Goal: Task Accomplishment & Management: Complete application form

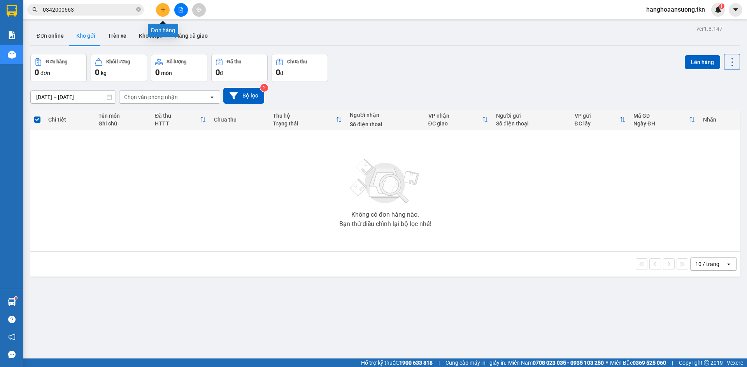
click at [165, 7] on icon "plus" at bounding box center [162, 9] width 5 height 5
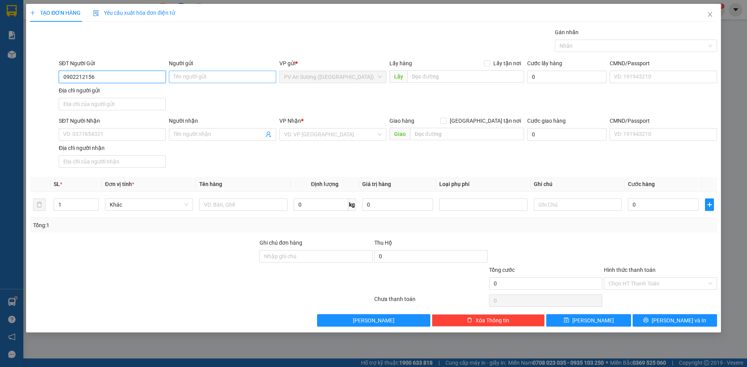
type input "0902212156"
click at [201, 76] on input "Người gửi" at bounding box center [222, 77] width 107 height 12
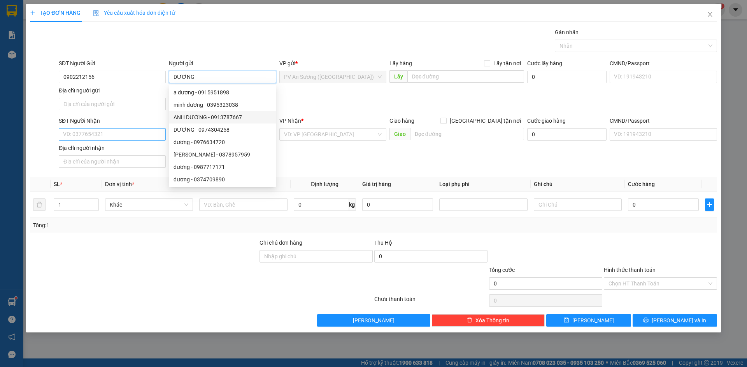
type input "DƯƠNG"
click at [111, 135] on input "SĐT Người Nhận" at bounding box center [112, 134] width 107 height 12
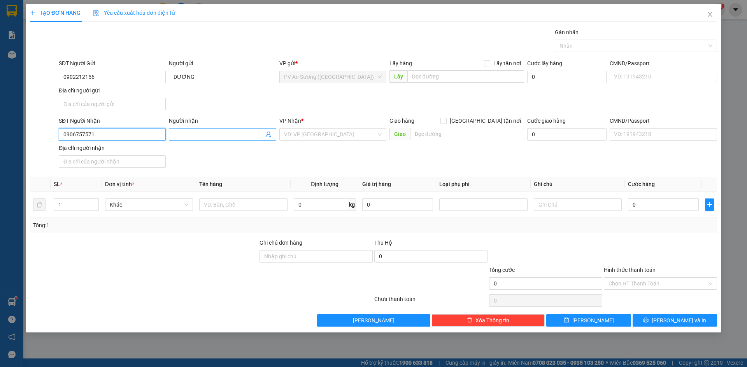
type input "0906757571"
click at [202, 133] on input "Người nhận" at bounding box center [218, 134] width 90 height 9
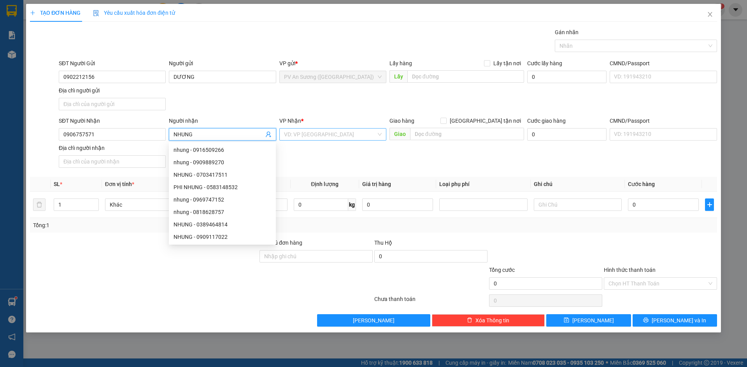
type input "NHUNG"
click at [334, 135] on input "search" at bounding box center [330, 135] width 92 height 12
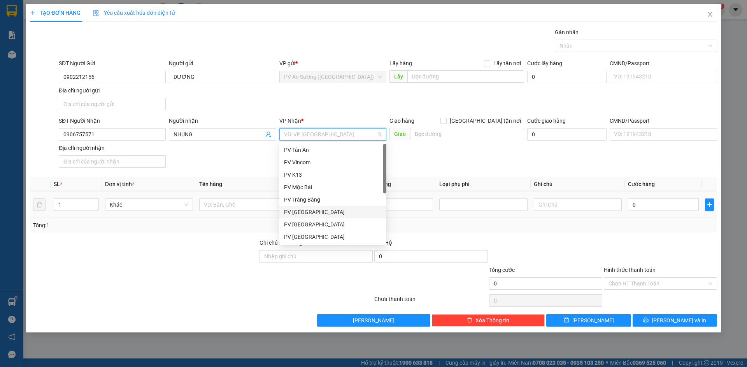
drag, startPoint x: 326, startPoint y: 210, endPoint x: 321, endPoint y: 213, distance: 5.4
click at [325, 211] on div "PV [GEOGRAPHIC_DATA]" at bounding box center [333, 212] width 98 height 9
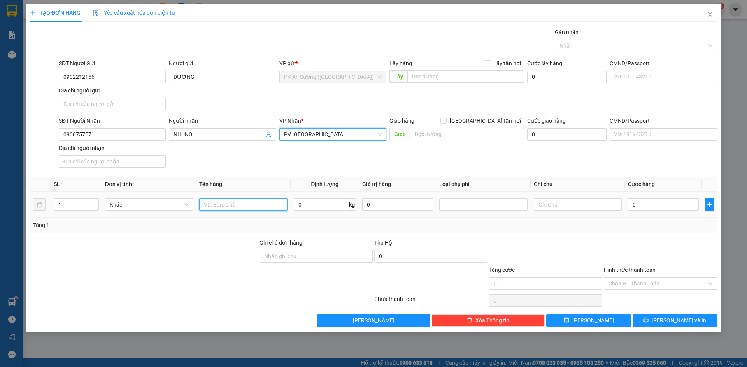
click at [246, 201] on input "text" at bounding box center [243, 205] width 88 height 12
type input "THÙNG PK"
click at [560, 209] on input "text" at bounding box center [577, 205] width 88 height 12
type input "HƯ K ĐỀN"
click at [646, 207] on input "0" at bounding box center [663, 205] width 71 height 12
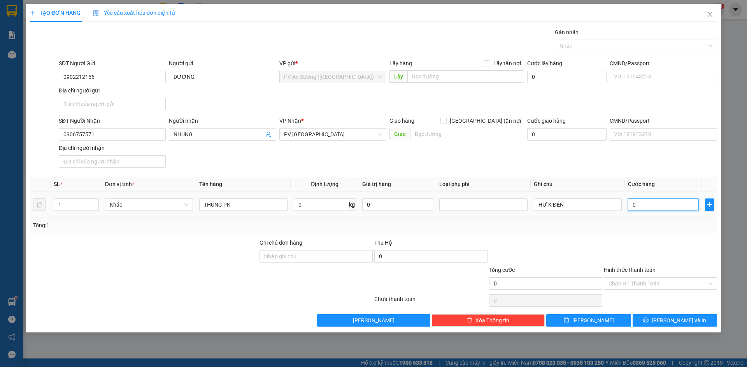
type input "5"
type input "50"
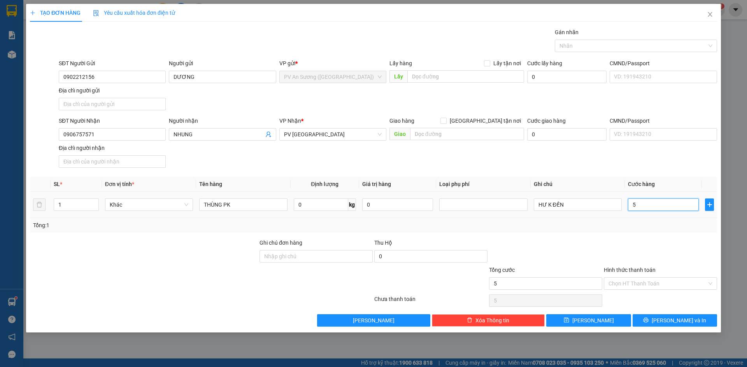
type input "50"
type input "50.000"
click at [631, 284] on input "Hình thức thanh toán" at bounding box center [657, 284] width 98 height 12
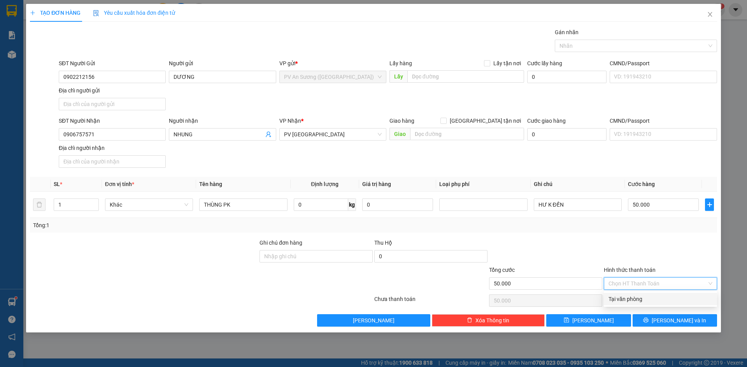
click at [646, 300] on div "Tại văn phòng" at bounding box center [660, 299] width 104 height 9
type input "0"
click at [568, 323] on icon "save" at bounding box center [565, 320] width 5 height 5
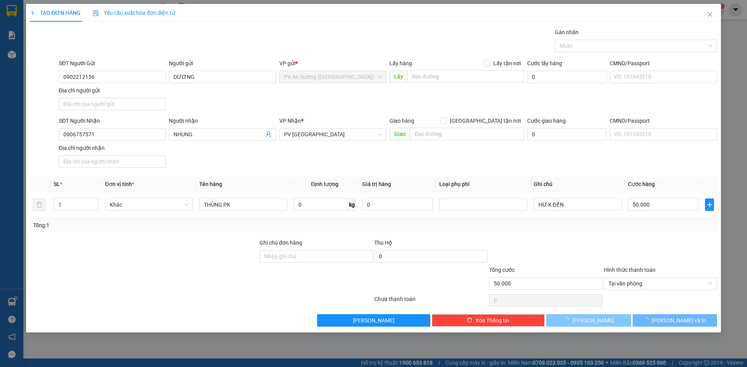
type input "0"
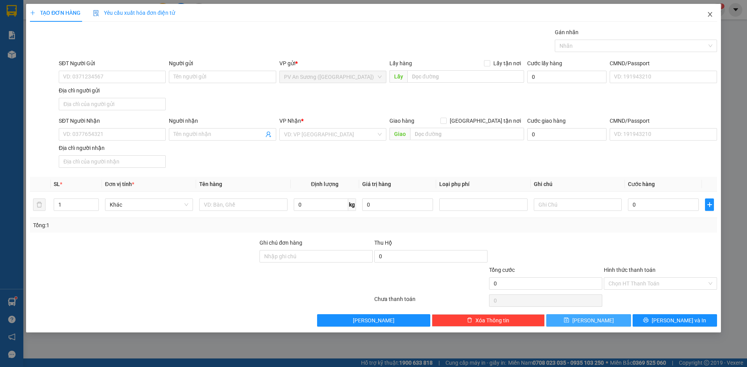
click at [707, 13] on icon "close" at bounding box center [709, 14] width 6 height 6
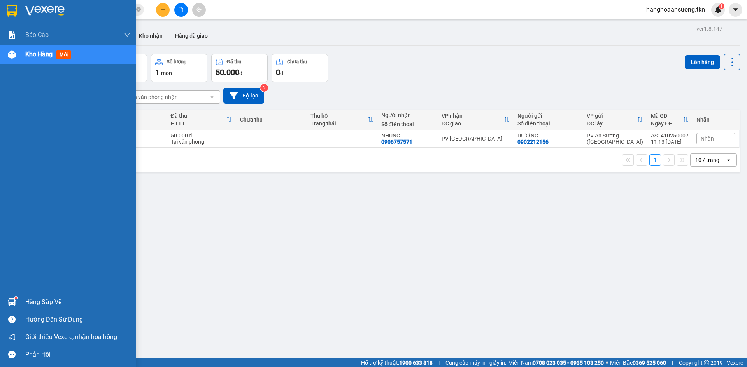
click at [10, 302] on img at bounding box center [12, 302] width 8 height 8
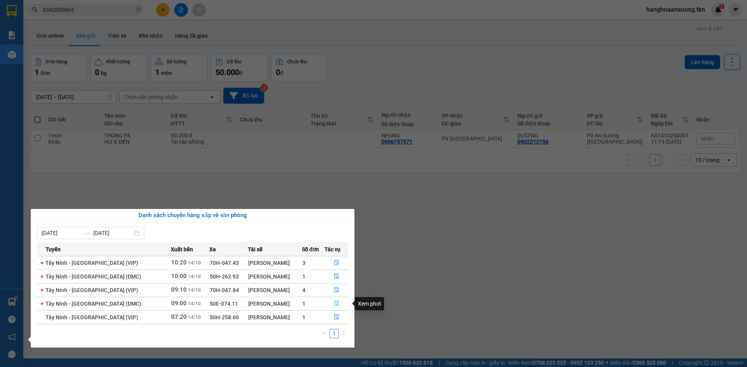
click at [329, 303] on button "button" at bounding box center [336, 304] width 23 height 12
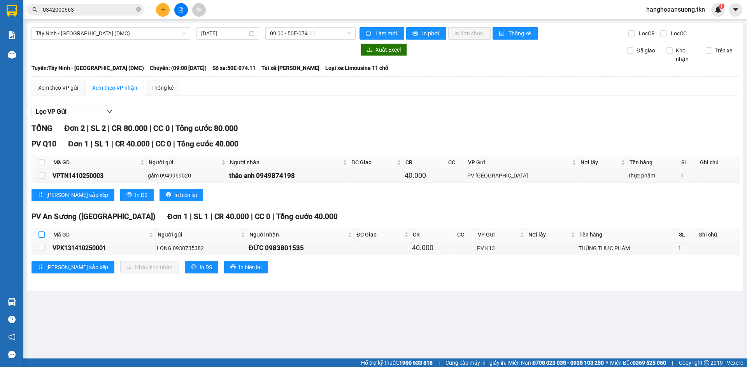
click at [42, 234] on input "checkbox" at bounding box center [41, 235] width 6 height 6
checkbox input "true"
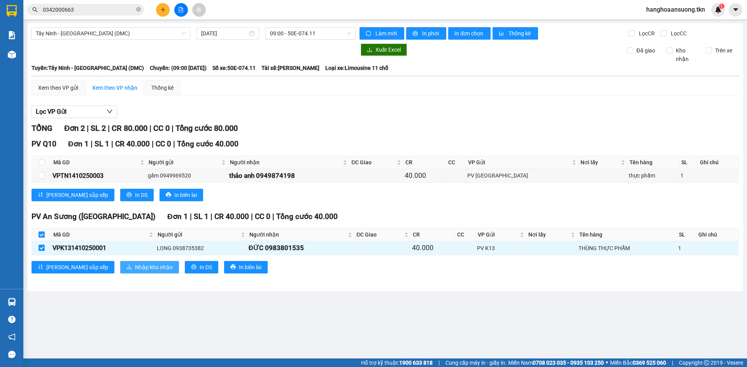
click at [135, 266] on span "Nhập kho nhận" at bounding box center [154, 267] width 38 height 9
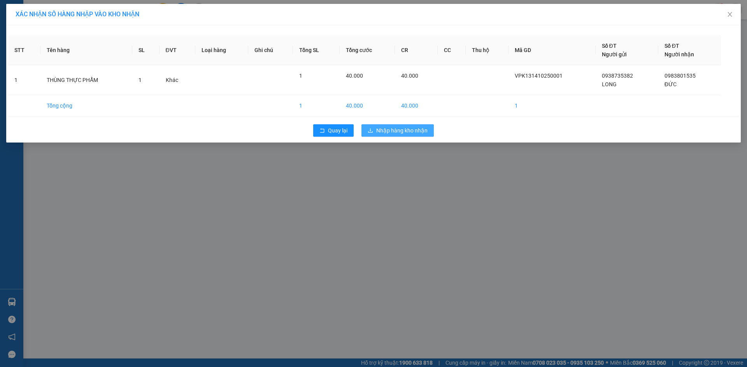
click at [378, 131] on span "Nhập hàng kho nhận" at bounding box center [401, 130] width 51 height 9
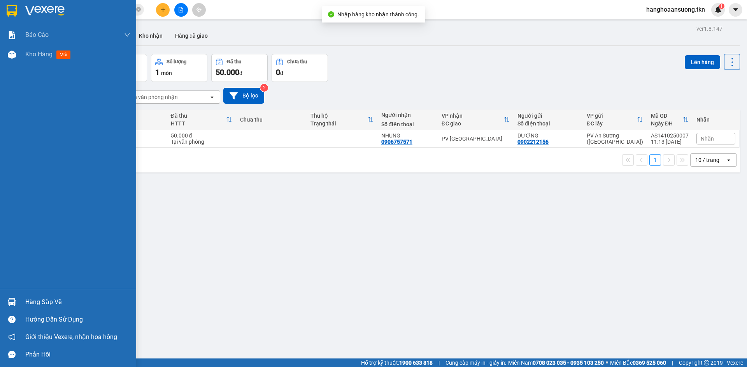
click at [12, 302] on img at bounding box center [12, 302] width 8 height 8
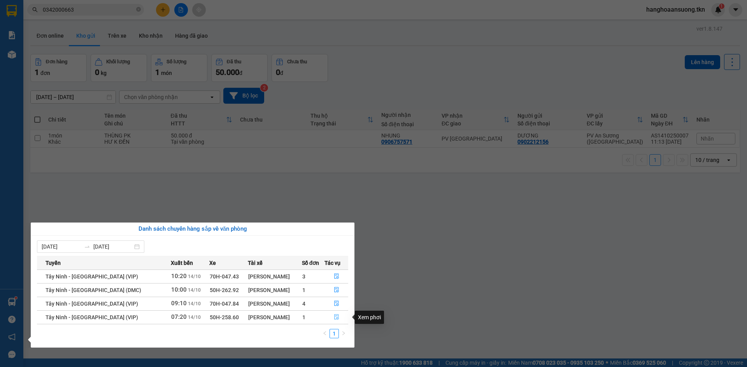
click at [336, 318] on icon "file-done" at bounding box center [336, 317] width 5 height 5
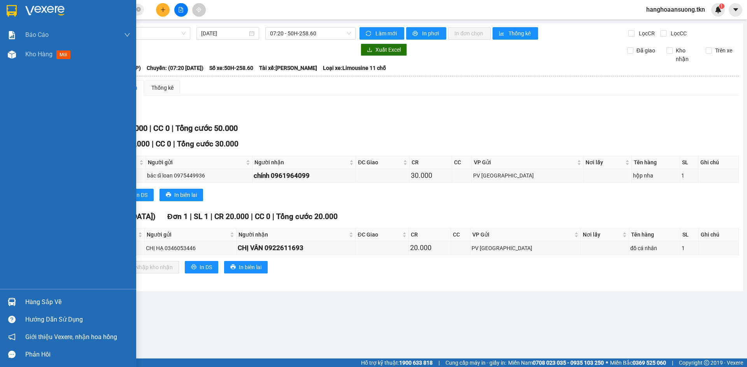
click at [22, 306] on div "Hàng sắp về" at bounding box center [68, 302] width 136 height 17
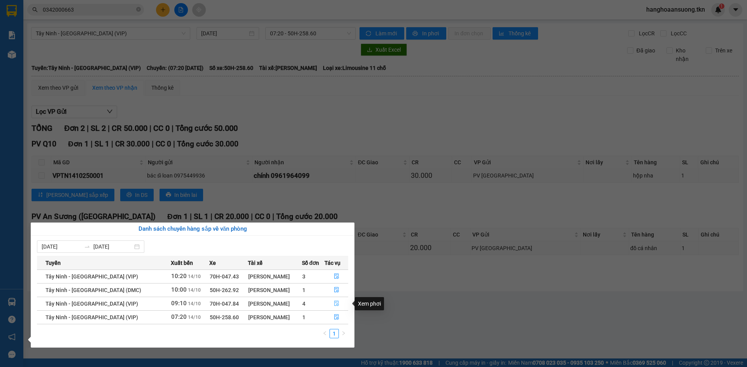
click at [334, 302] on icon "file-done" at bounding box center [336, 303] width 5 height 5
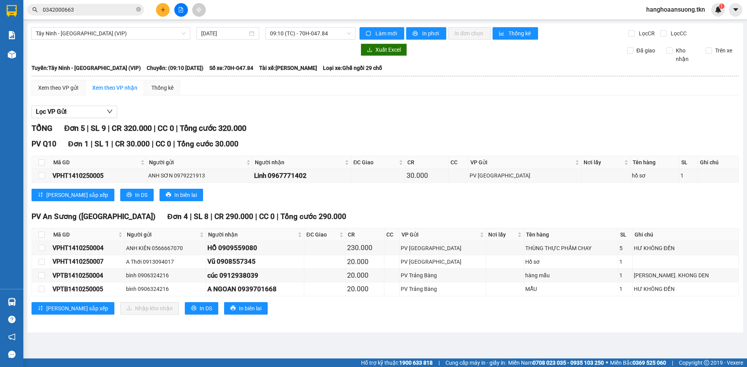
click at [366, 116] on div "Lọc VP Gửi" at bounding box center [384, 112] width 707 height 13
click at [118, 12] on input "0342000663" at bounding box center [89, 9] width 92 height 9
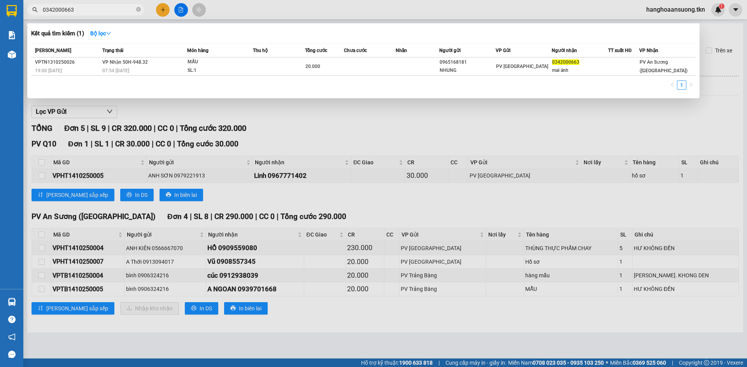
click at [118, 11] on input "0342000663" at bounding box center [89, 9] width 92 height 9
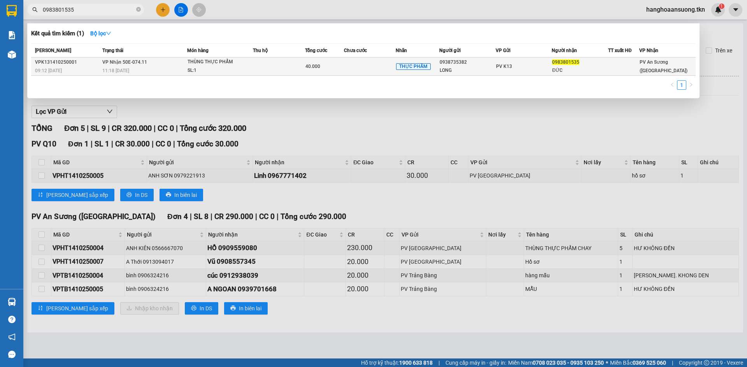
type input "0983801535"
click at [351, 67] on td at bounding box center [370, 67] width 52 height 18
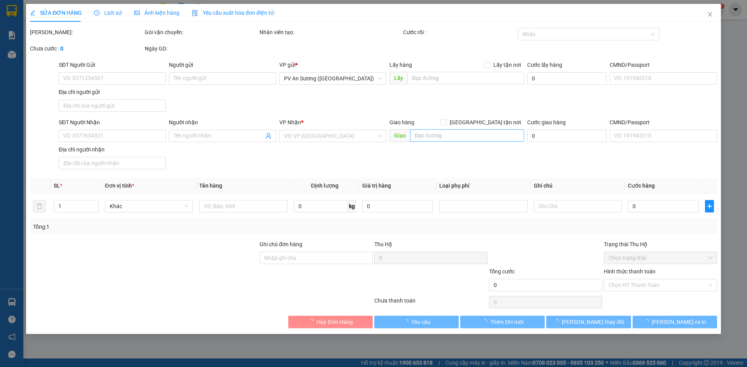
type input "0938735382"
type input "LONG"
type input "0983801535"
type input "ĐỨC"
type input "40.000"
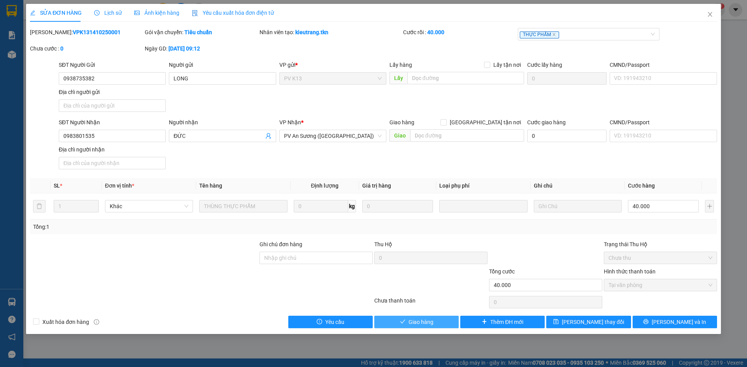
click at [414, 323] on span "Giao hàng" at bounding box center [420, 322] width 25 height 9
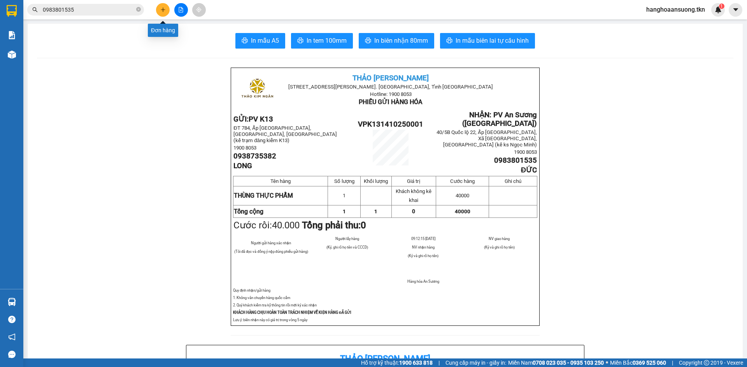
click at [160, 10] on icon "plus" at bounding box center [162, 9] width 5 height 5
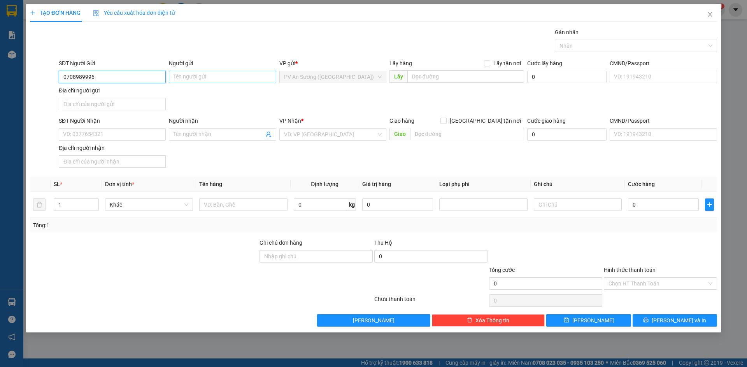
type input "0708989996"
click at [204, 82] on input "Người gửi" at bounding box center [222, 77] width 107 height 12
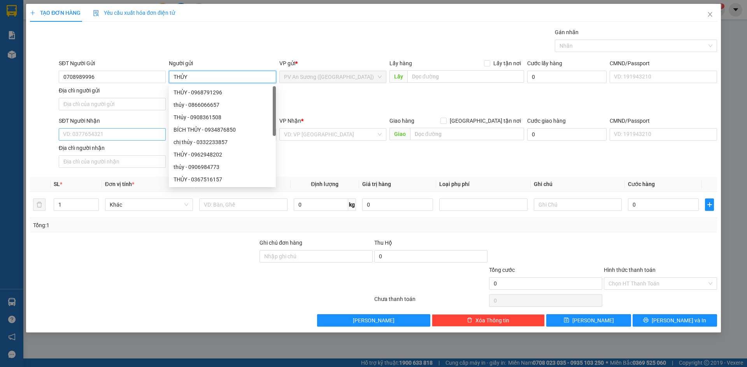
type input "THỦY"
click at [107, 133] on input "SĐT Người Nhận" at bounding box center [112, 134] width 107 height 12
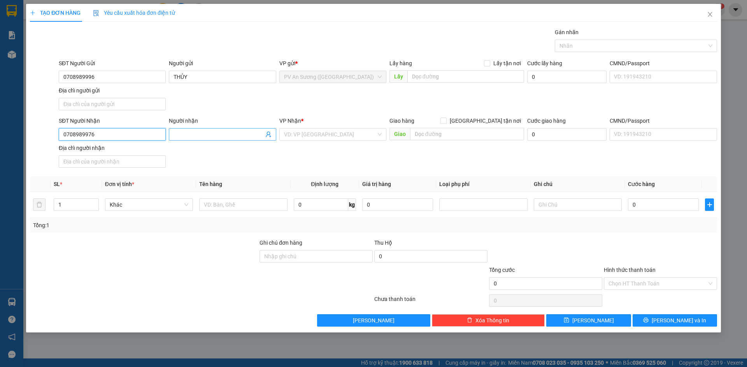
type input "0708989976"
click at [199, 137] on input "Người nhận" at bounding box center [218, 134] width 90 height 9
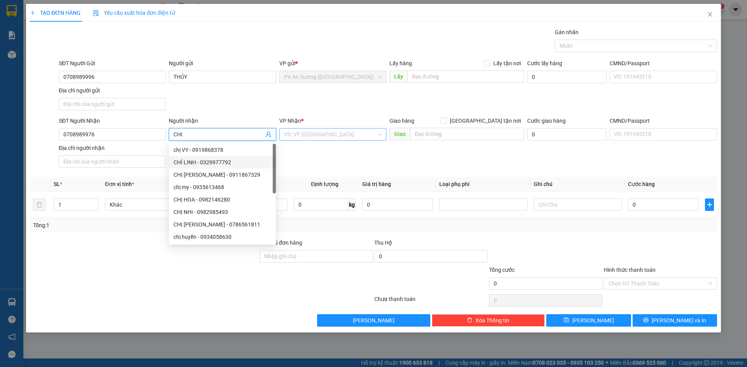
type input "CHI"
click at [304, 135] on input "search" at bounding box center [330, 135] width 92 height 12
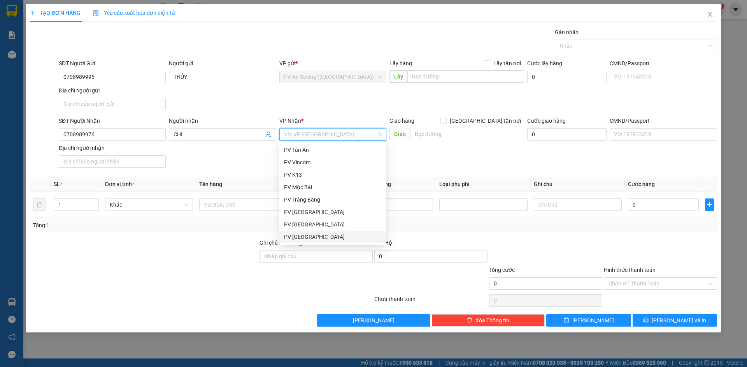
click at [321, 237] on div "PV [GEOGRAPHIC_DATA]" at bounding box center [333, 237] width 98 height 9
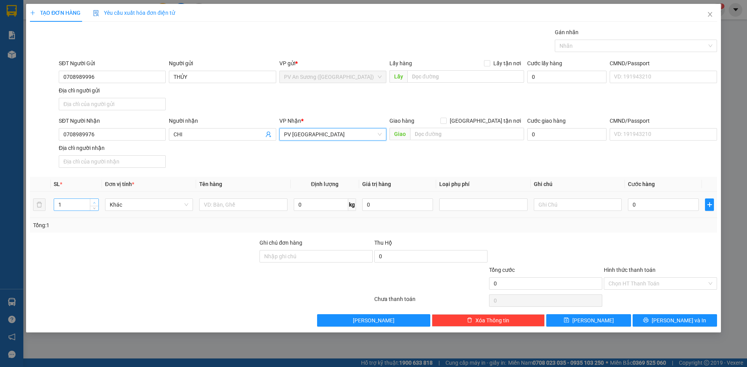
type input "2"
click at [95, 203] on icon "up" at bounding box center [94, 203] width 3 height 3
click at [238, 206] on input "text" at bounding box center [243, 205] width 88 height 12
type input "K"
type input "KIỆN PHỤ TÙNG"
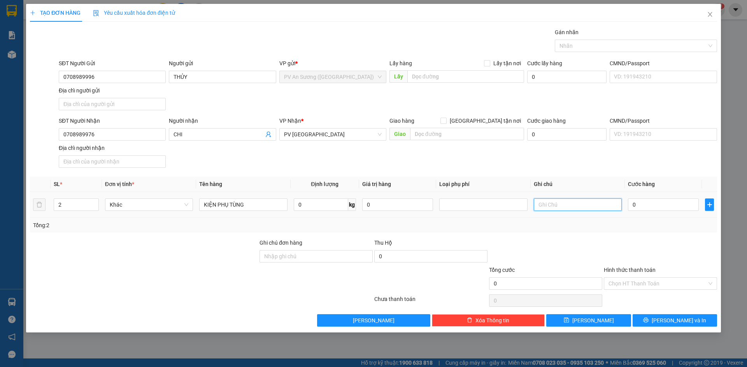
click at [556, 209] on input "text" at bounding box center [577, 205] width 88 height 12
type input "HƯ BỂ K ĐỀN"
click at [643, 203] on input "0" at bounding box center [663, 205] width 71 height 12
type input "1"
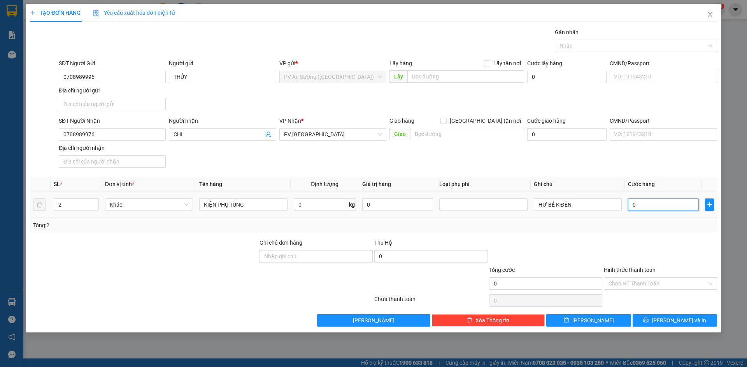
type input "1"
type input "11"
type input "110"
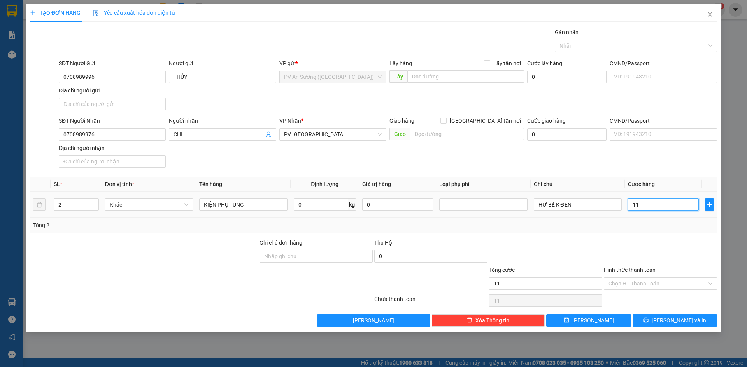
type input "110"
type input "110.000"
click at [642, 283] on input "Hình thức thanh toán" at bounding box center [657, 284] width 98 height 12
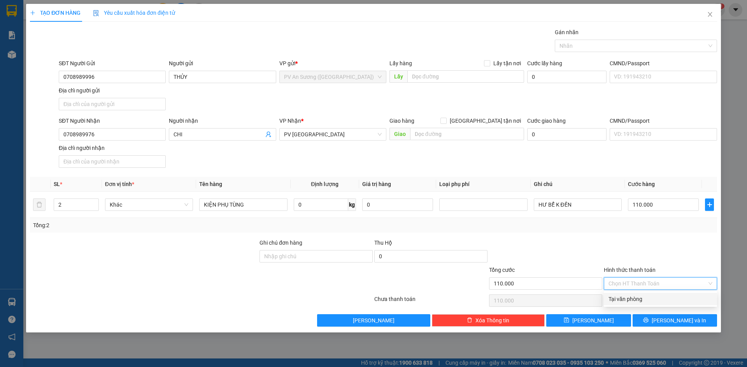
click at [634, 300] on div "Tại văn phòng" at bounding box center [660, 299] width 104 height 9
type input "0"
click at [607, 319] on button "[PERSON_NAME]" at bounding box center [588, 321] width 84 height 12
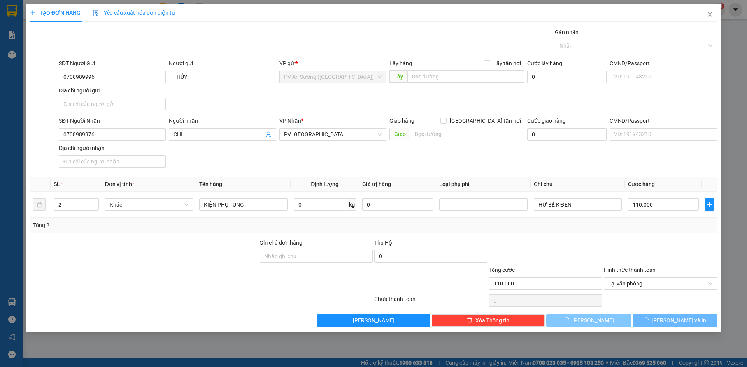
type input "1"
type input "0"
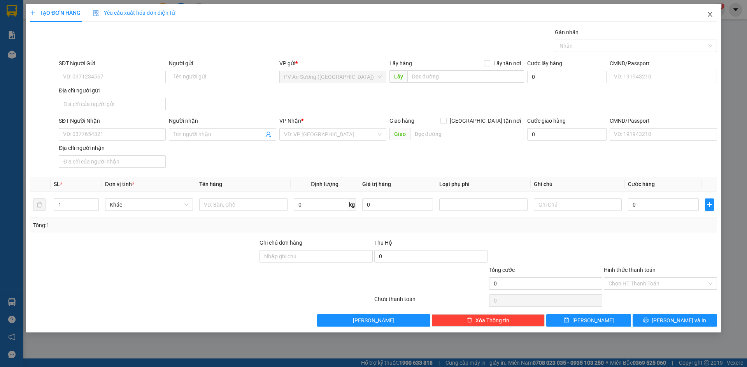
click at [712, 14] on icon "close" at bounding box center [709, 14] width 6 height 6
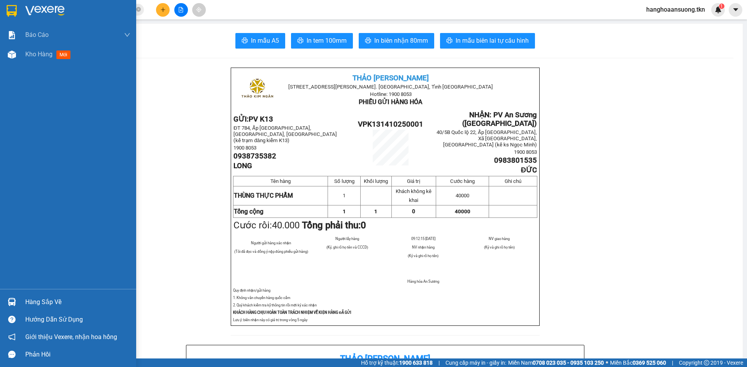
click at [9, 299] on img at bounding box center [12, 302] width 8 height 8
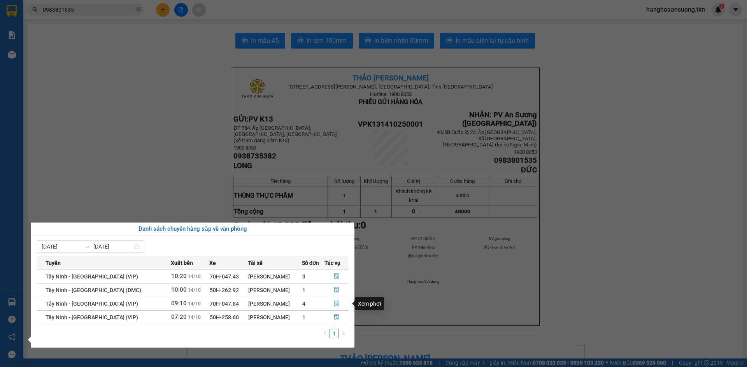
click at [335, 303] on icon "file-done" at bounding box center [336, 303] width 5 height 5
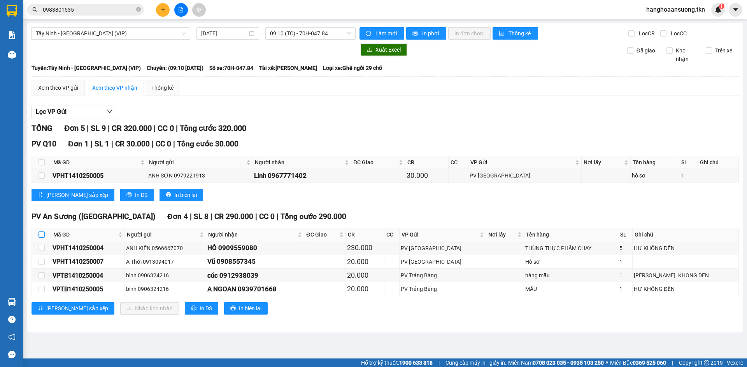
click at [41, 233] on input "checkbox" at bounding box center [41, 235] width 6 height 6
checkbox input "true"
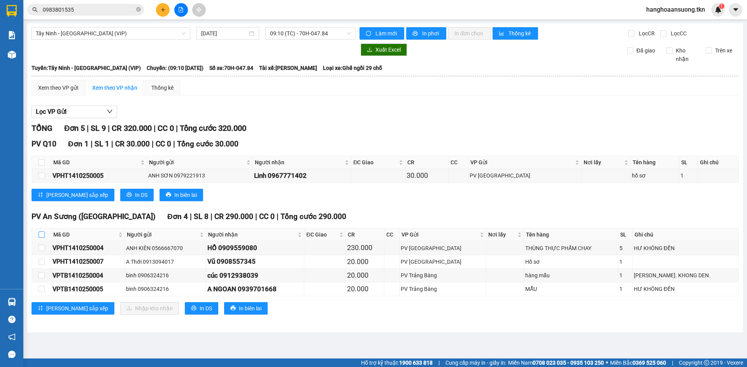
checkbox input "true"
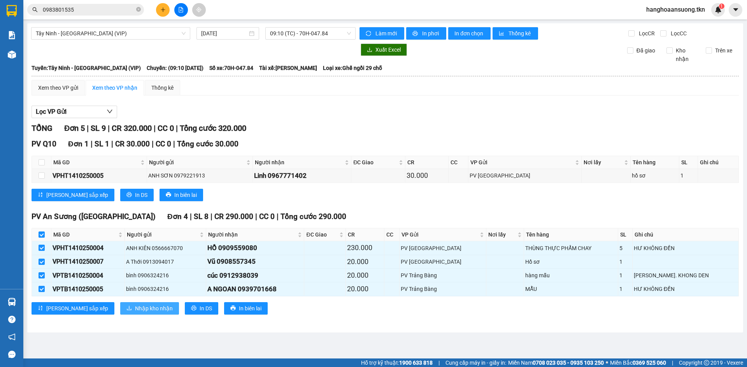
click at [135, 306] on span "Nhập kho nhận" at bounding box center [154, 308] width 38 height 9
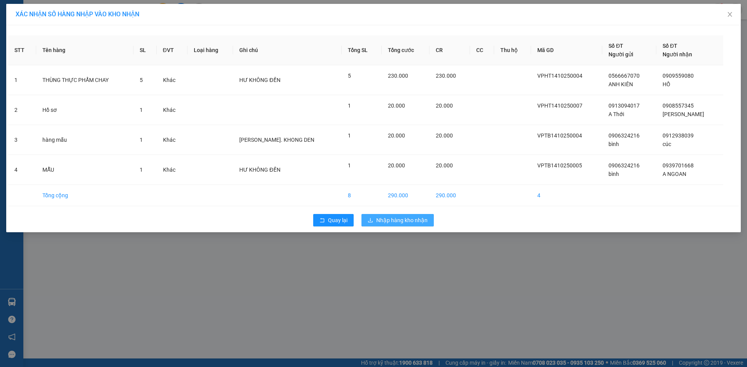
click at [398, 217] on span "Nhập hàng kho nhận" at bounding box center [401, 220] width 51 height 9
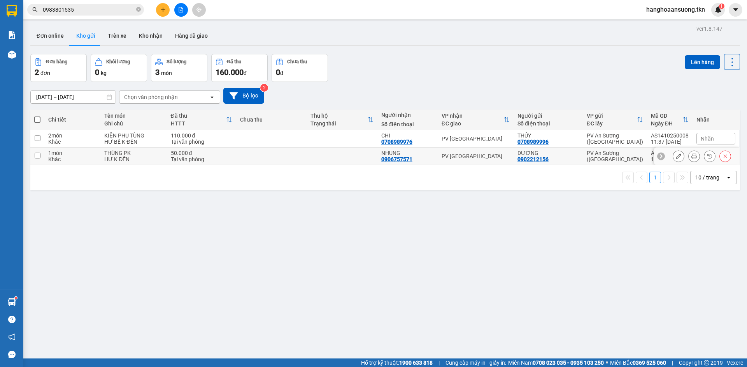
click at [481, 158] on div "PV [GEOGRAPHIC_DATA]" at bounding box center [475, 156] width 68 height 6
checkbox input "true"
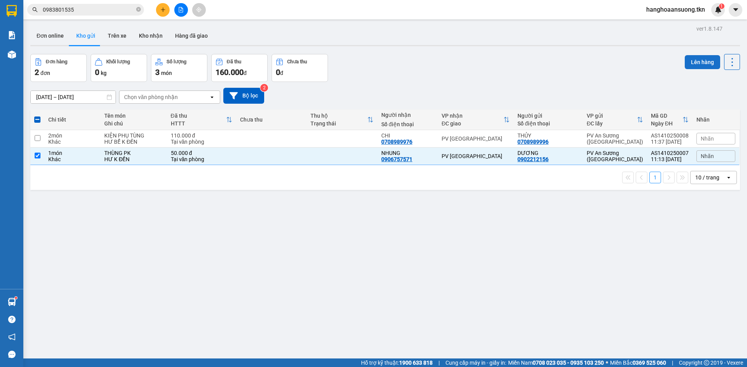
click at [689, 64] on button "Lên hàng" at bounding box center [701, 62] width 35 height 14
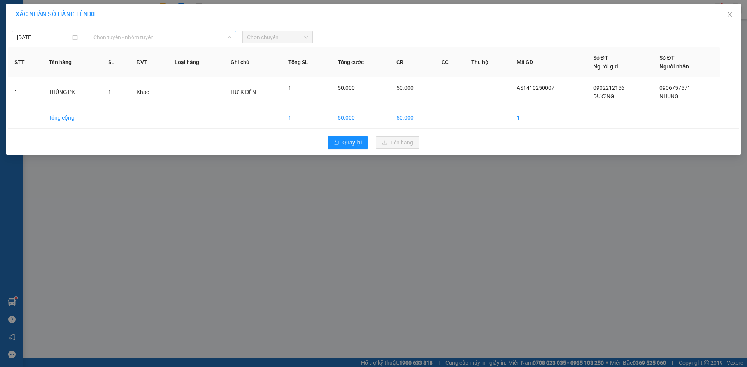
click at [140, 35] on span "Chọn tuyến - nhóm tuyến" at bounding box center [162, 37] width 138 height 12
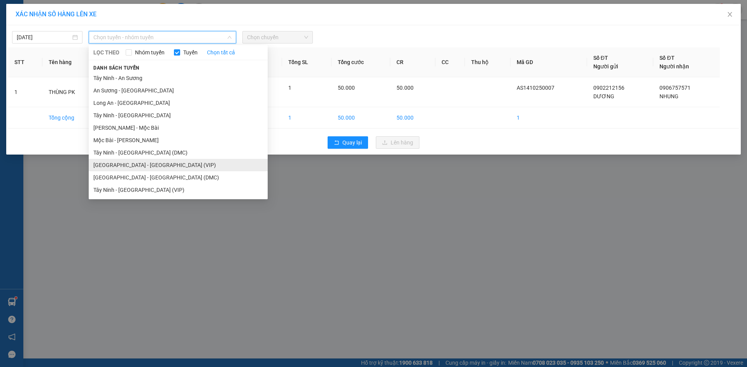
click at [171, 166] on li "[GEOGRAPHIC_DATA] - [GEOGRAPHIC_DATA] (VIP)" at bounding box center [178, 165] width 179 height 12
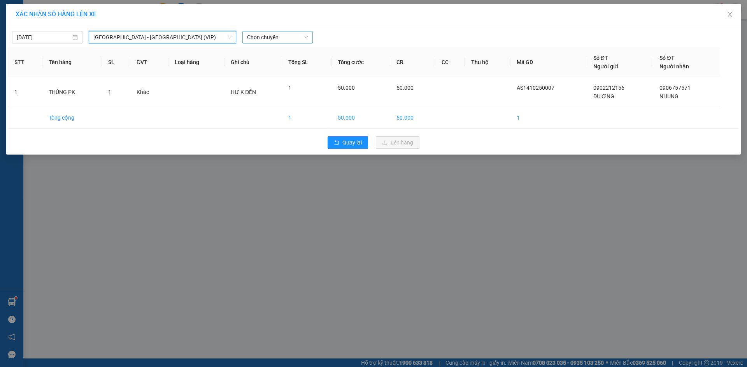
click at [270, 34] on span "Chọn chuyến" at bounding box center [277, 37] width 61 height 12
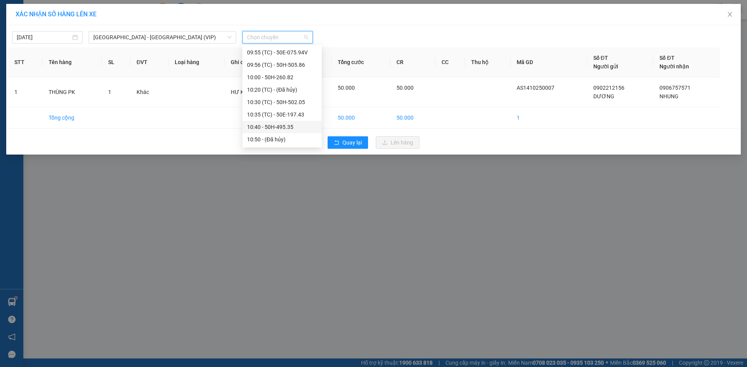
scroll to position [350, 0]
click at [302, 113] on div "10:30 (TC) - 50H-502.05" at bounding box center [282, 113] width 70 height 9
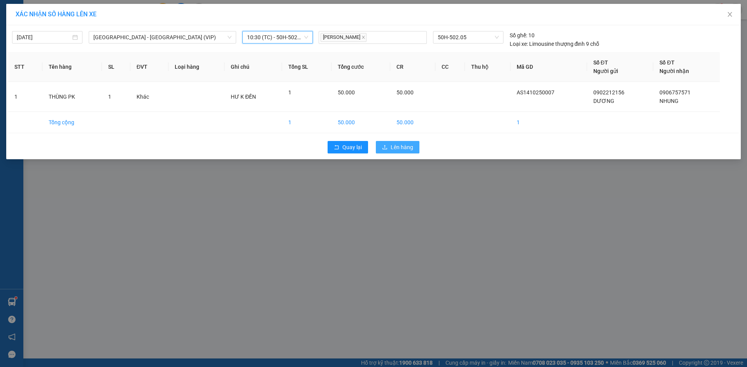
click at [406, 146] on span "Lên hàng" at bounding box center [401, 147] width 23 height 9
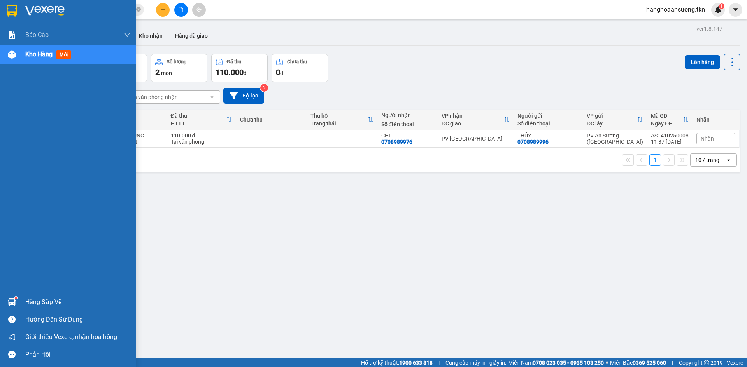
click at [13, 303] on img at bounding box center [12, 302] width 8 height 8
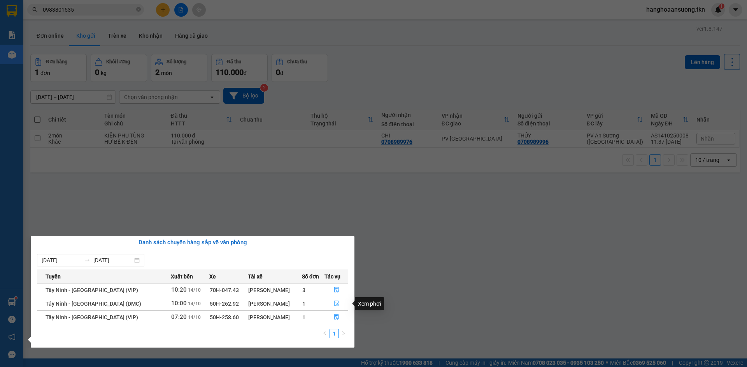
click at [336, 304] on icon "file-done" at bounding box center [336, 303] width 5 height 5
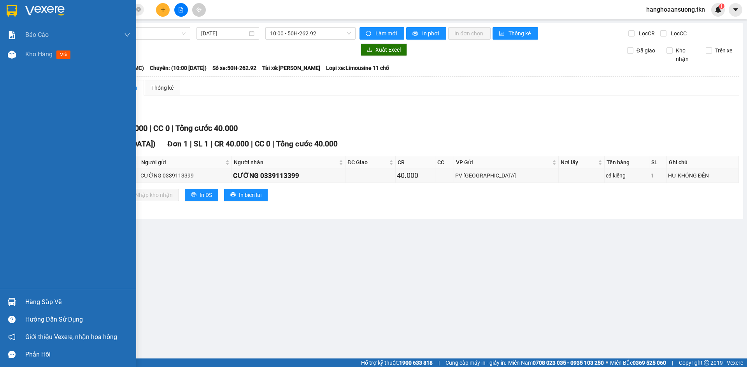
click at [10, 9] on img at bounding box center [12, 11] width 10 height 12
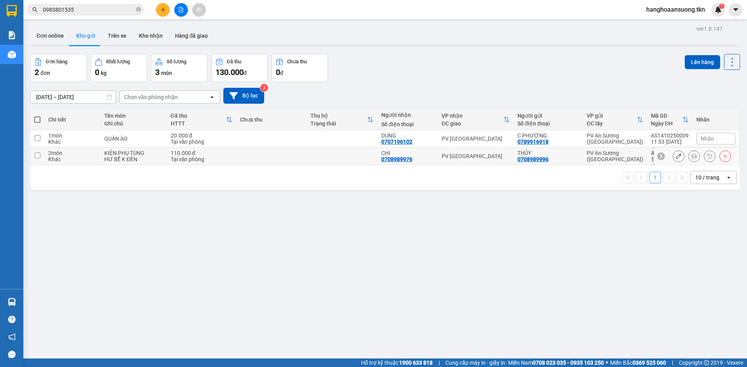
click at [422, 151] on div "CHI" at bounding box center [407, 153] width 52 height 6
checkbox input "true"
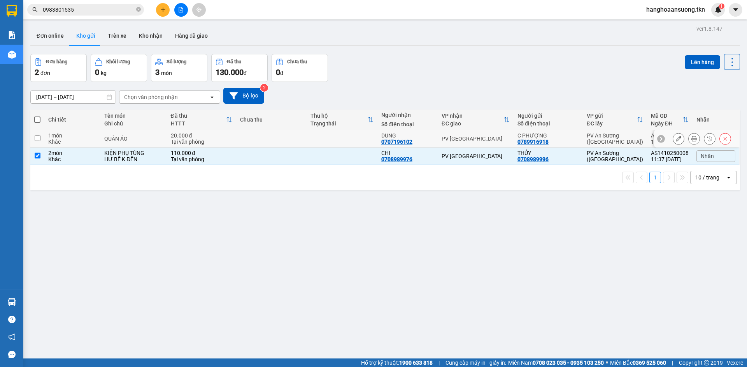
drag, startPoint x: 424, startPoint y: 142, endPoint x: 434, endPoint y: 134, distance: 12.8
click at [425, 142] on div "DUNG 0707196102" at bounding box center [407, 139] width 52 height 12
checkbox input "true"
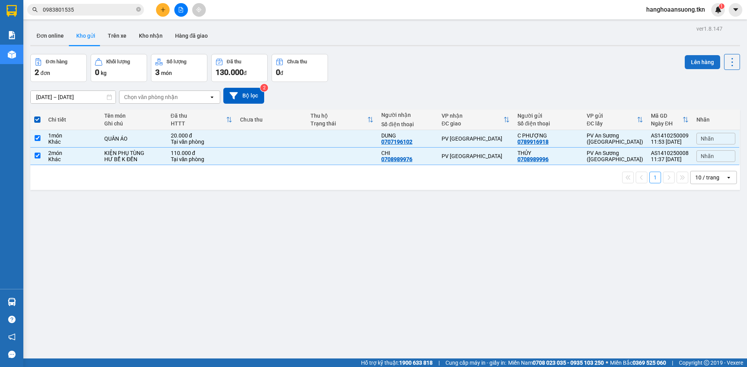
click at [685, 59] on button "Lên hàng" at bounding box center [701, 62] width 35 height 14
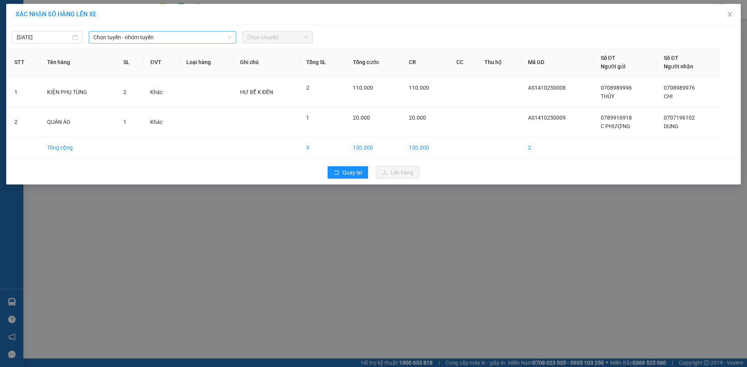
click at [149, 35] on span "Chọn tuyến - nhóm tuyến" at bounding box center [162, 37] width 138 height 12
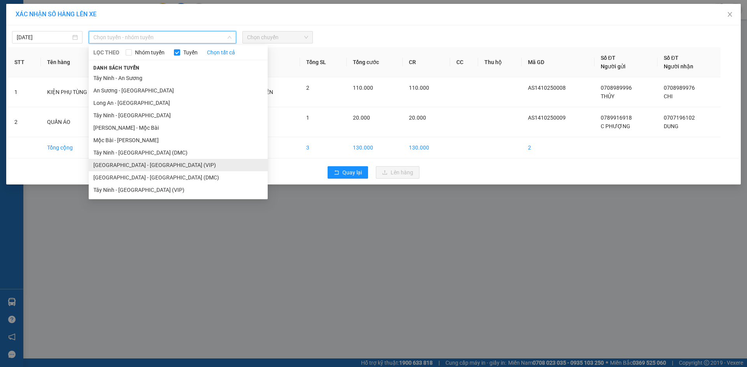
click at [164, 164] on li "[GEOGRAPHIC_DATA] - [GEOGRAPHIC_DATA] (VIP)" at bounding box center [178, 165] width 179 height 12
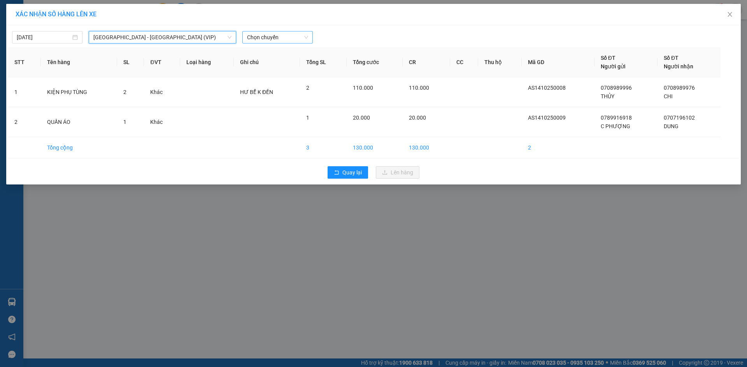
click at [259, 37] on span "Chọn chuyến" at bounding box center [277, 37] width 61 height 12
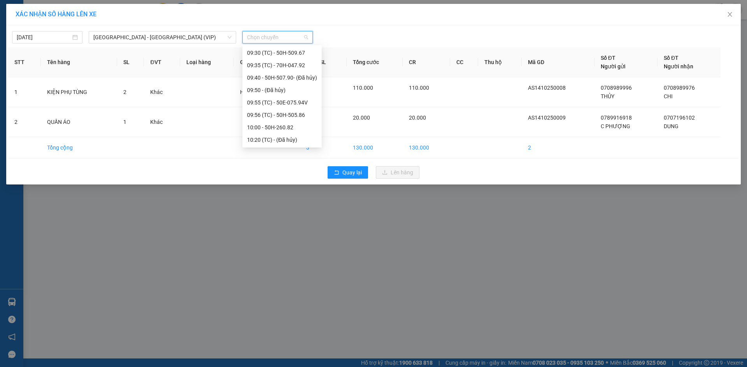
scroll to position [389, 0]
click at [295, 124] on div "11:00 - 50H-257.52" at bounding box center [282, 124] width 70 height 9
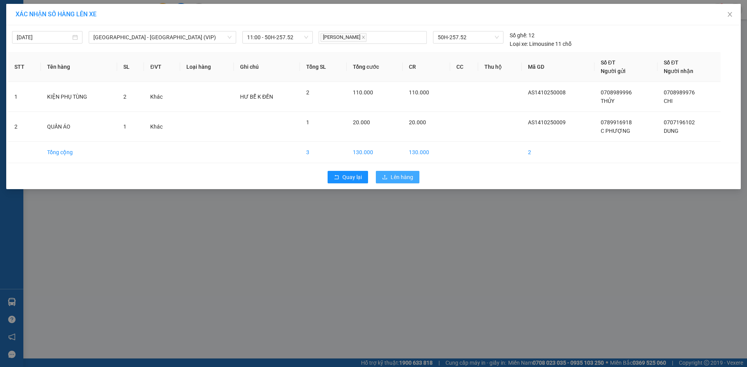
click at [392, 174] on span "Lên hàng" at bounding box center [401, 177] width 23 height 9
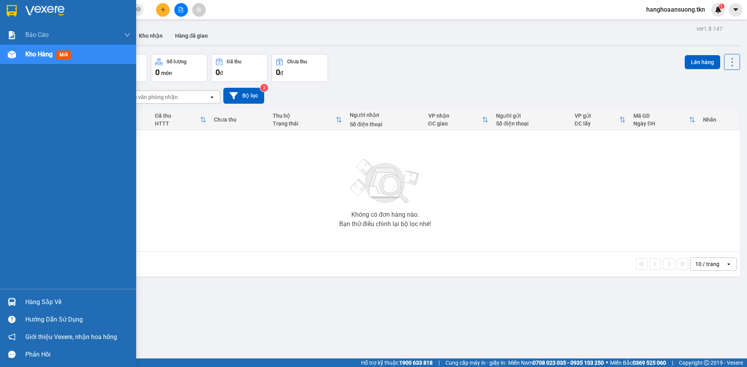
click at [10, 302] on img at bounding box center [12, 302] width 8 height 8
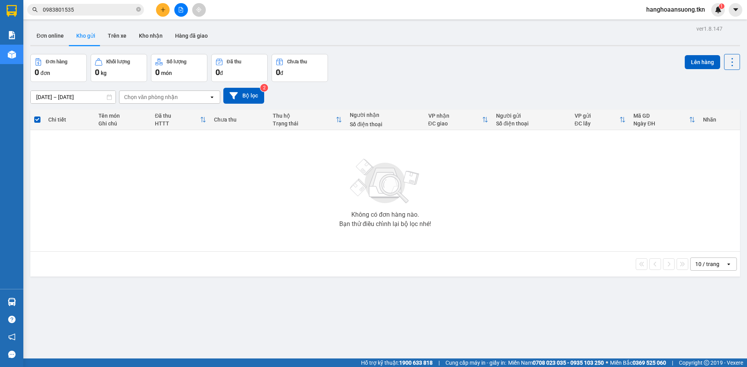
click at [494, 195] on section "Kết quả tìm kiếm ( 1 ) Bộ lọc Mã ĐH Trạng thái Món hàng Thu hộ Tổng cước Chưa c…" at bounding box center [373, 183] width 747 height 367
click at [160, 9] on icon "plus" at bounding box center [162, 9] width 5 height 5
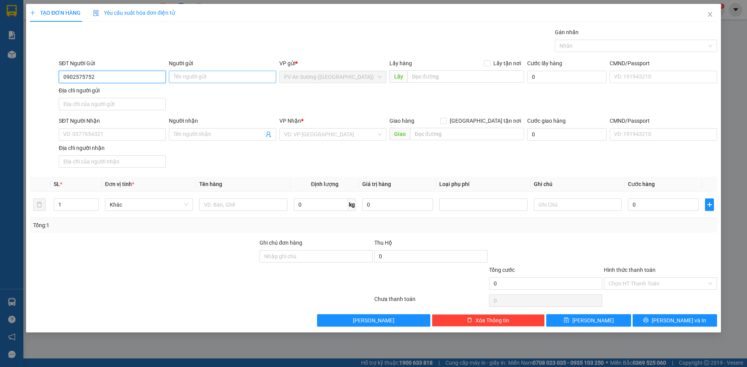
type input "0902575752"
click at [195, 73] on input "Người gửi" at bounding box center [222, 77] width 107 height 12
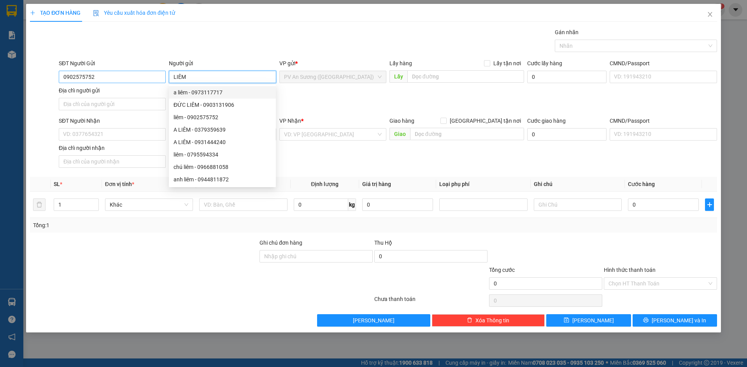
type input "LIÊM"
drag, startPoint x: 116, startPoint y: 77, endPoint x: 0, endPoint y: 87, distance: 116.3
click at [0, 87] on div "TẠO ĐƠN HÀNG Yêu cầu xuất hóa đơn điện tử Transit Pickup Surcharge Ids Transit …" at bounding box center [373, 183] width 747 height 367
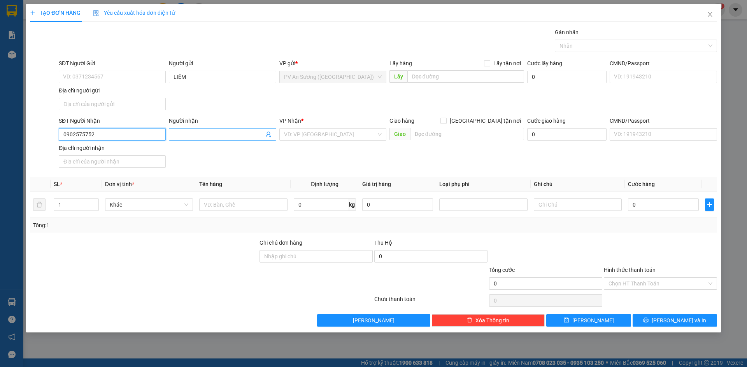
type input "0902575752"
click at [191, 135] on input "Người nhận" at bounding box center [218, 134] width 90 height 9
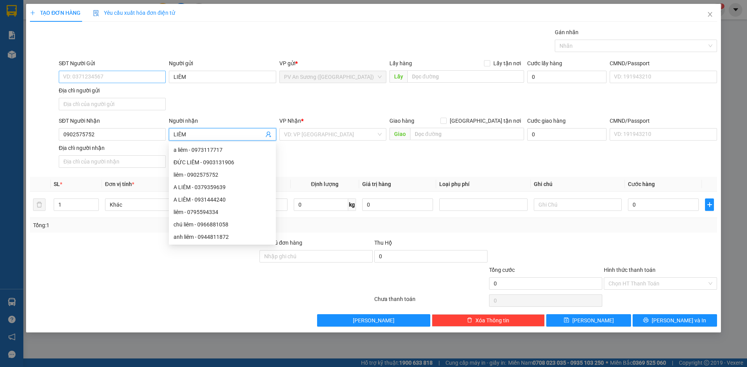
type input "LIÊM"
click at [125, 77] on input "SĐT Người Gửi" at bounding box center [112, 77] width 107 height 12
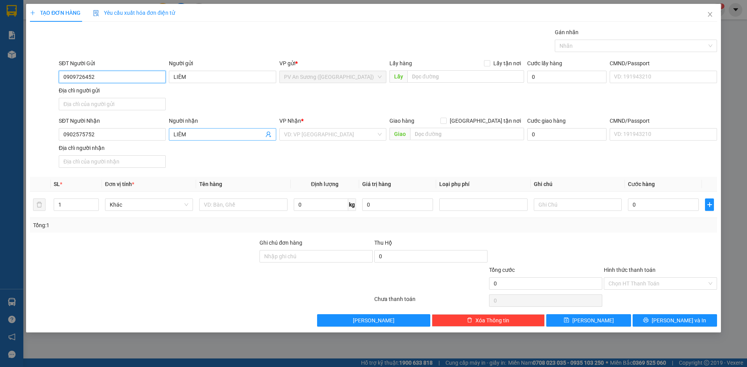
type input "0909726452"
click at [205, 133] on input "LIÊM" at bounding box center [218, 134] width 90 height 9
type input "KHẢI ANH"
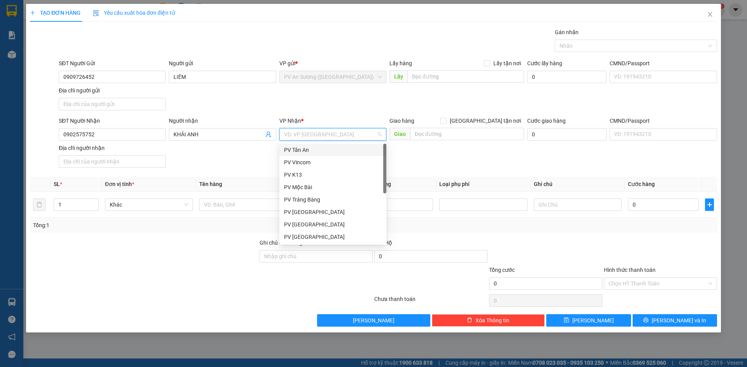
click at [337, 134] on input "search" at bounding box center [330, 135] width 92 height 12
click at [325, 236] on div "PV [GEOGRAPHIC_DATA]" at bounding box center [333, 237] width 98 height 9
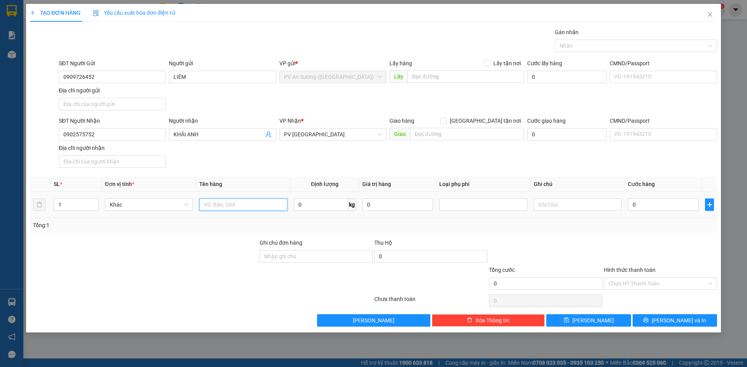
click at [217, 203] on input "text" at bounding box center [243, 205] width 88 height 12
type input "GT"
click at [647, 207] on input "0" at bounding box center [663, 205] width 71 height 12
type input "2"
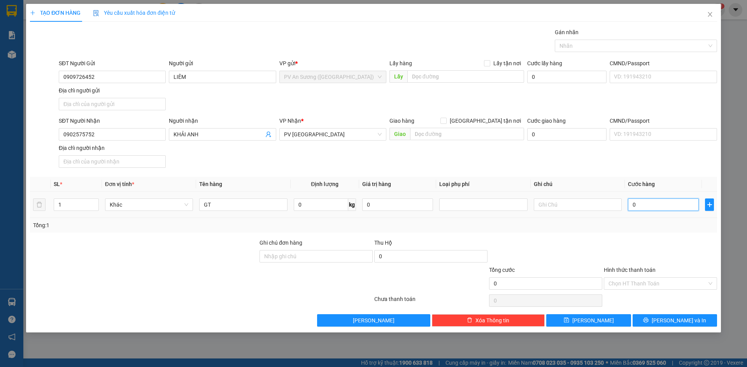
type input "2"
type input "20"
type input "20.000"
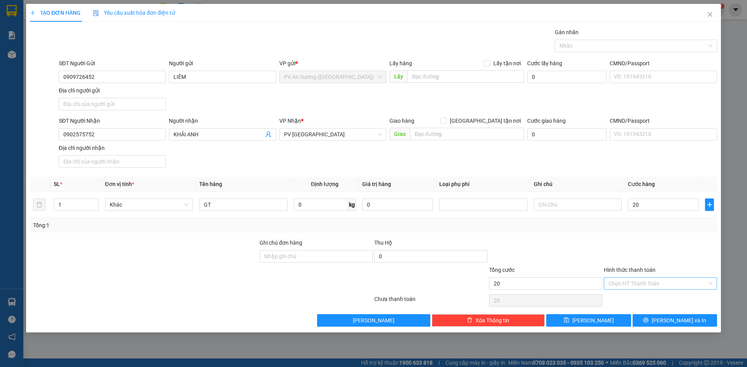
type input "20.000"
click at [645, 282] on input "Hình thức thanh toán" at bounding box center [657, 284] width 98 height 12
click at [637, 299] on div "Tại văn phòng" at bounding box center [660, 299] width 104 height 9
type input "0"
click at [569, 320] on icon "save" at bounding box center [565, 320] width 5 height 5
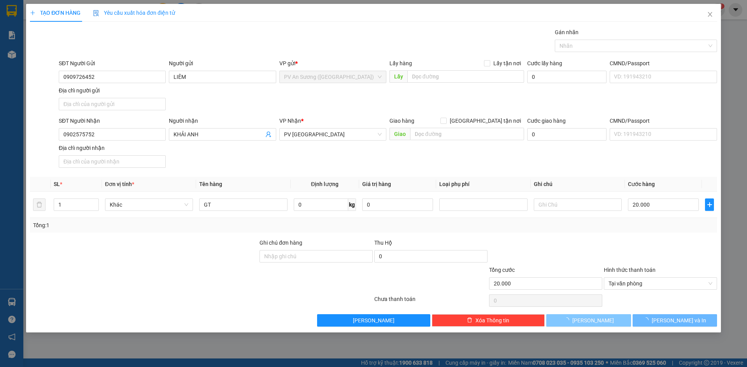
type input "0"
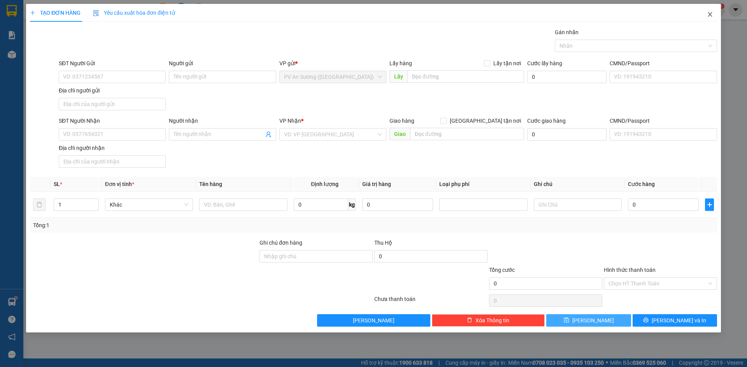
click at [709, 15] on icon "close" at bounding box center [709, 14] width 6 height 6
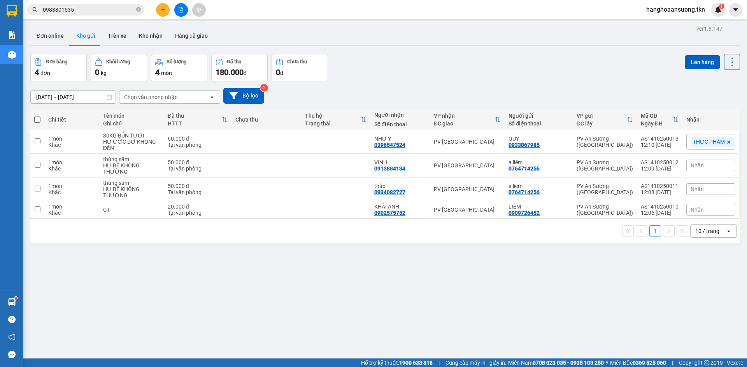
click at [111, 12] on input "0983801535" at bounding box center [89, 9] width 92 height 9
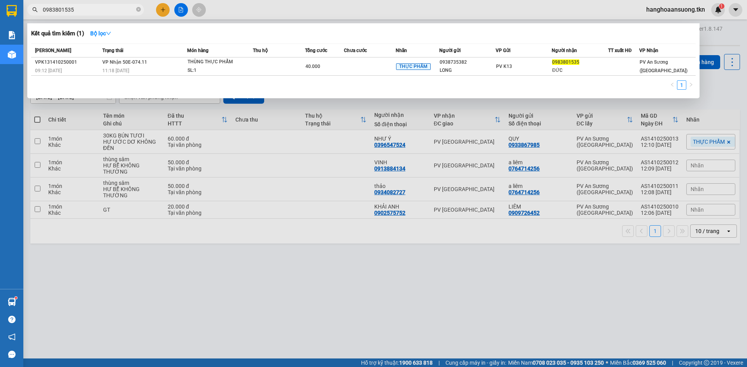
click at [111, 12] on input "0983801535" at bounding box center [89, 9] width 92 height 9
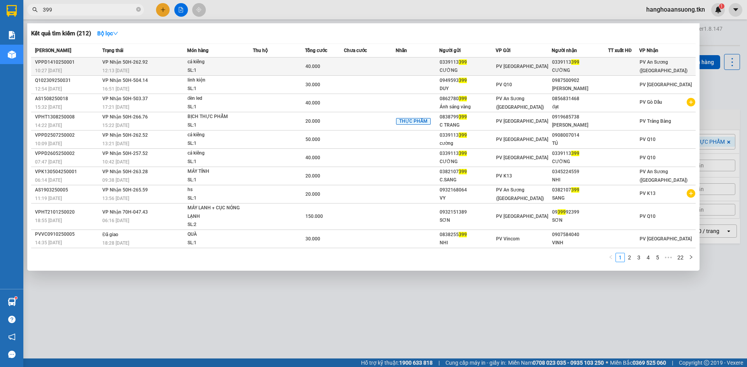
type input "399"
click at [328, 66] on div "40.000" at bounding box center [324, 66] width 38 height 9
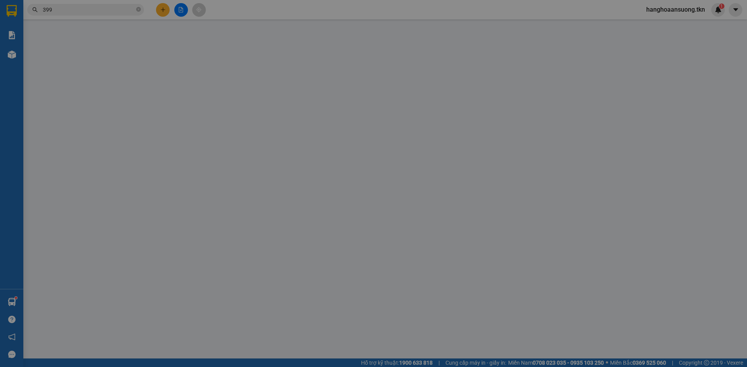
type input "0339113399"
type input "CƯỜNG"
type input "0339113399"
type input "CƯỜNG"
type input "40.000"
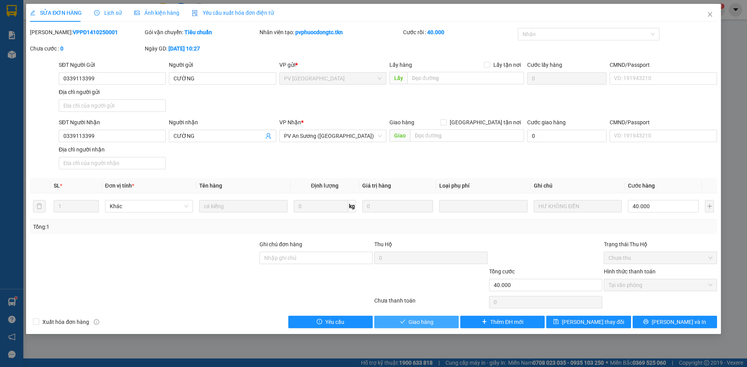
click at [424, 321] on span "Giao hàng" at bounding box center [420, 322] width 25 height 9
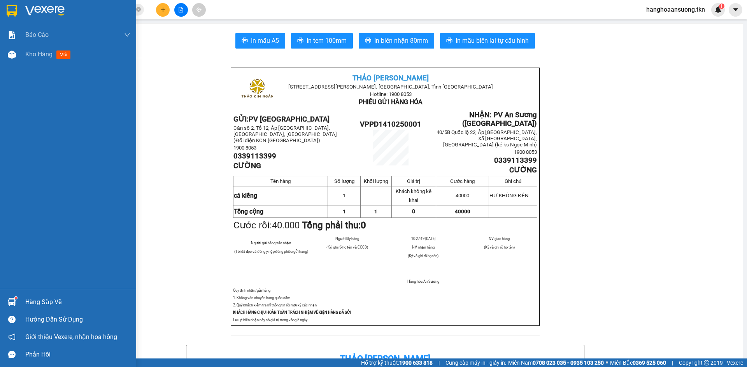
click at [12, 300] on img at bounding box center [12, 302] width 8 height 8
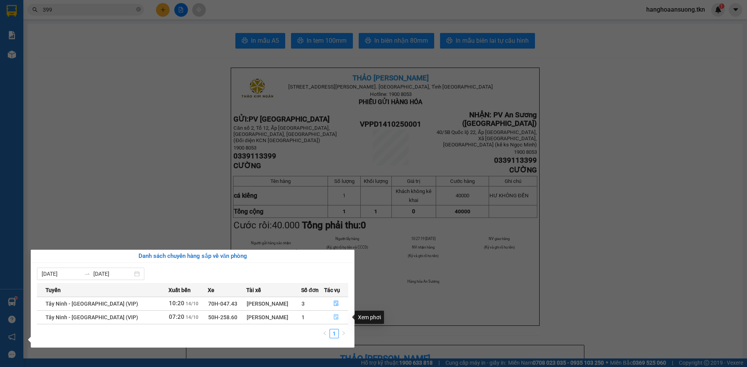
click at [330, 319] on button "button" at bounding box center [335, 317] width 23 height 12
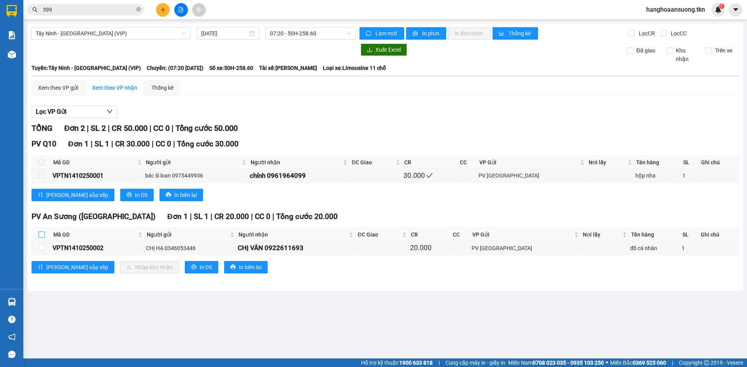
click at [39, 235] on input "checkbox" at bounding box center [41, 235] width 6 height 6
checkbox input "true"
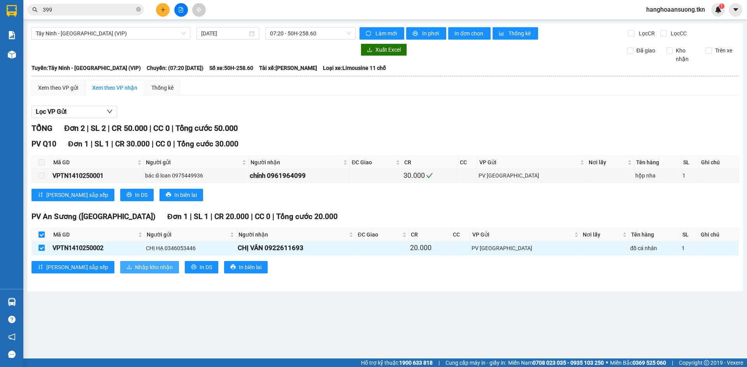
click at [135, 266] on span "Nhập kho nhận" at bounding box center [154, 267] width 38 height 9
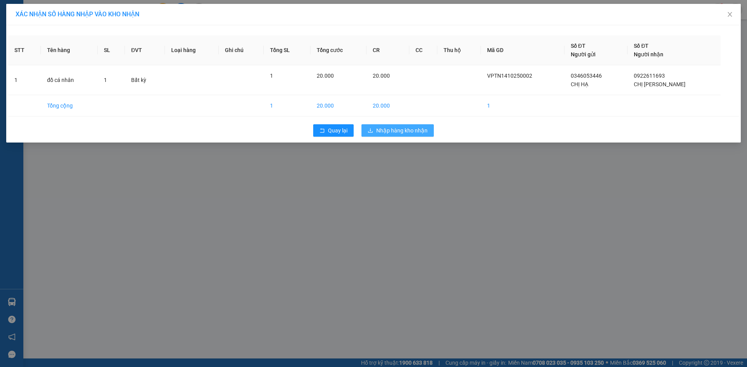
click at [391, 128] on span "Nhập hàng kho nhận" at bounding box center [401, 130] width 51 height 9
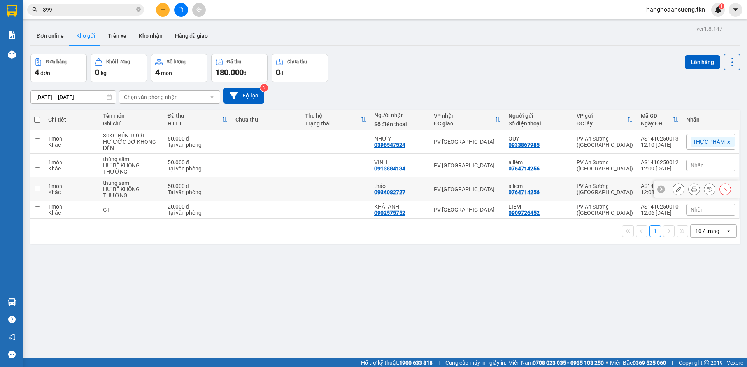
click at [327, 187] on td at bounding box center [335, 190] width 69 height 24
checkbox input "true"
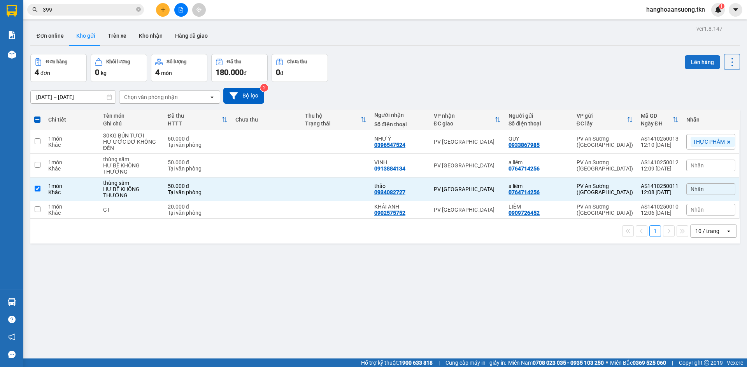
click at [695, 61] on button "Lên hàng" at bounding box center [701, 62] width 35 height 14
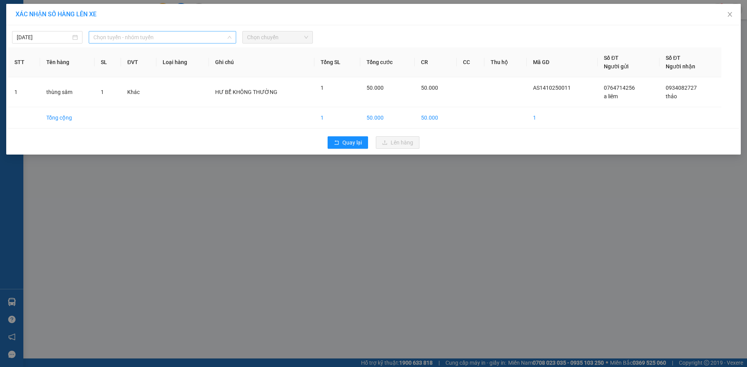
click at [158, 35] on span "Chọn tuyến - nhóm tuyến" at bounding box center [162, 37] width 138 height 12
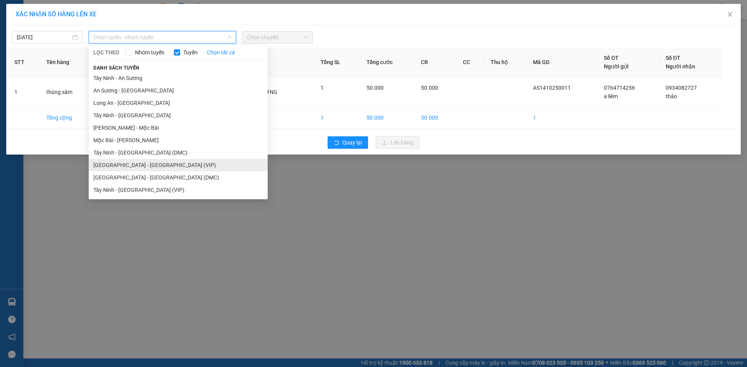
click at [161, 164] on li "[GEOGRAPHIC_DATA] - [GEOGRAPHIC_DATA] (VIP)" at bounding box center [178, 165] width 179 height 12
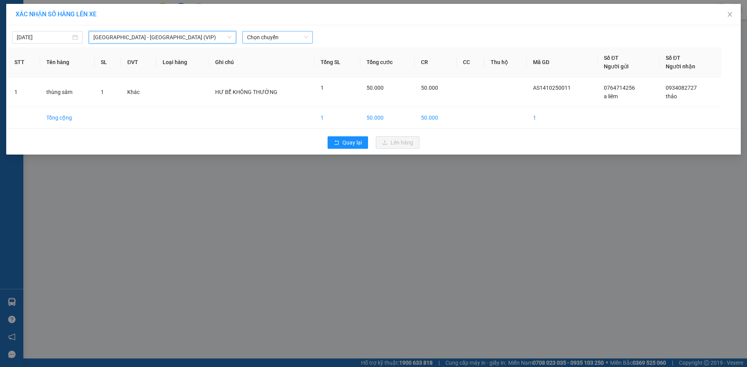
click at [286, 35] on span "Chọn chuyến" at bounding box center [277, 37] width 61 height 12
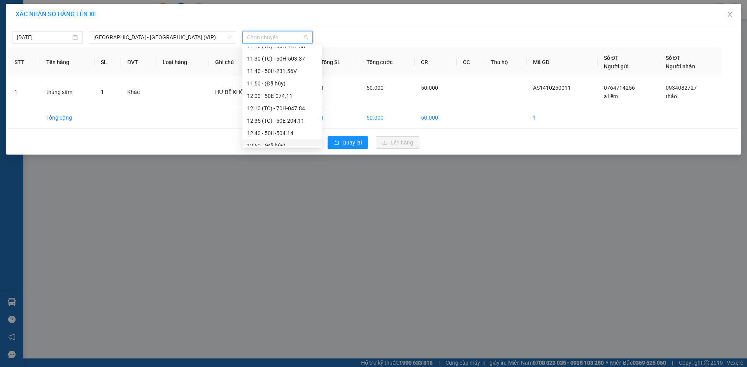
scroll to position [467, 0]
click at [306, 71] on div "11:30 (TC) - 50H-503.37" at bounding box center [282, 71] width 70 height 9
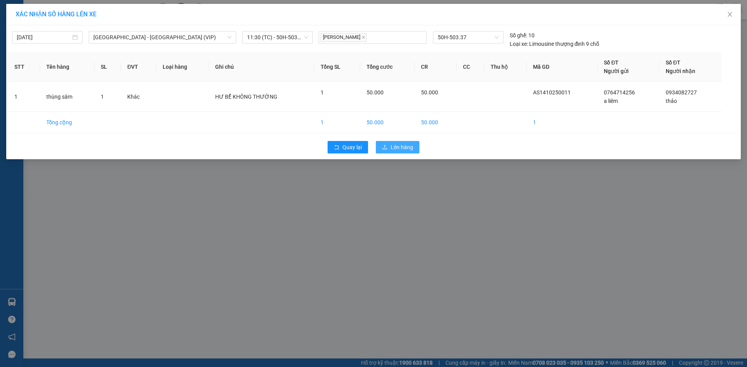
click at [404, 145] on span "Lên hàng" at bounding box center [401, 147] width 23 height 9
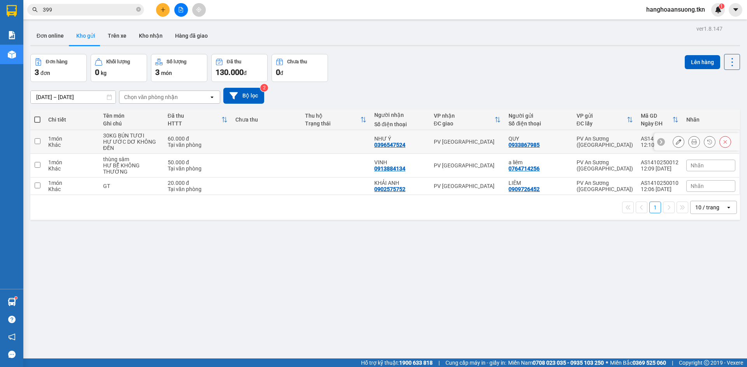
click at [288, 145] on td at bounding box center [265, 142] width 69 height 24
checkbox input "true"
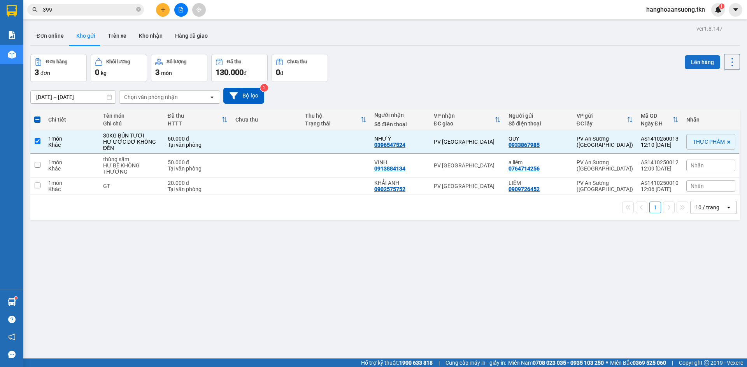
click at [694, 60] on button "Lên hàng" at bounding box center [701, 62] width 35 height 14
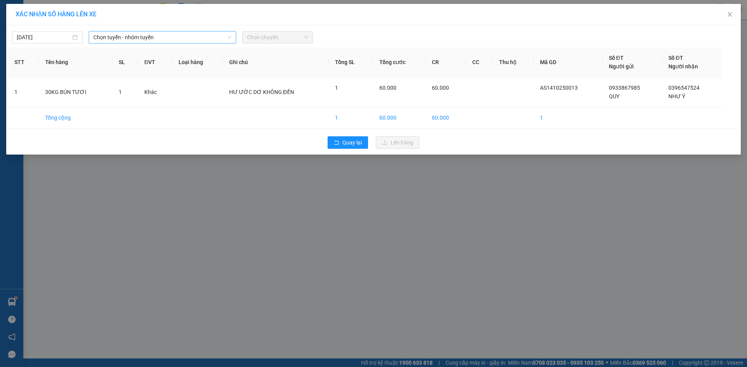
click at [134, 33] on span "Chọn tuyến - nhóm tuyến" at bounding box center [162, 37] width 138 height 12
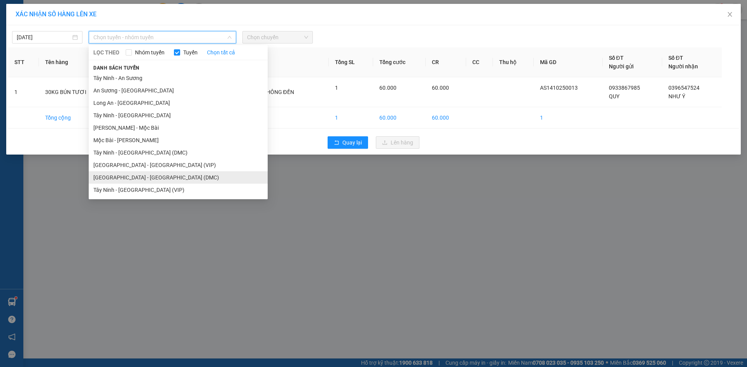
click at [162, 176] on li "[GEOGRAPHIC_DATA] - [GEOGRAPHIC_DATA] (DMC)" at bounding box center [178, 177] width 179 height 12
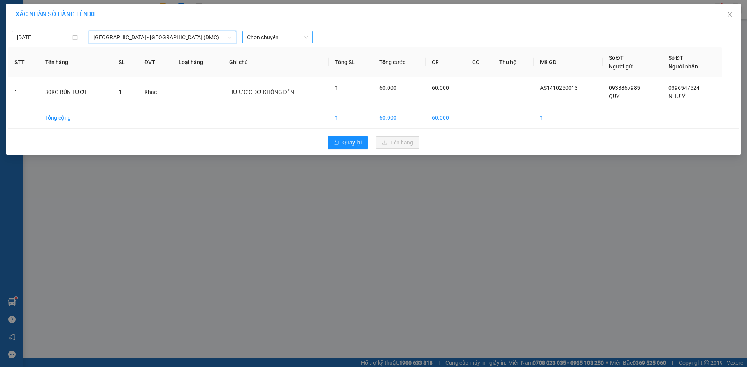
click at [270, 32] on span "Chọn chuyến" at bounding box center [277, 37] width 61 height 12
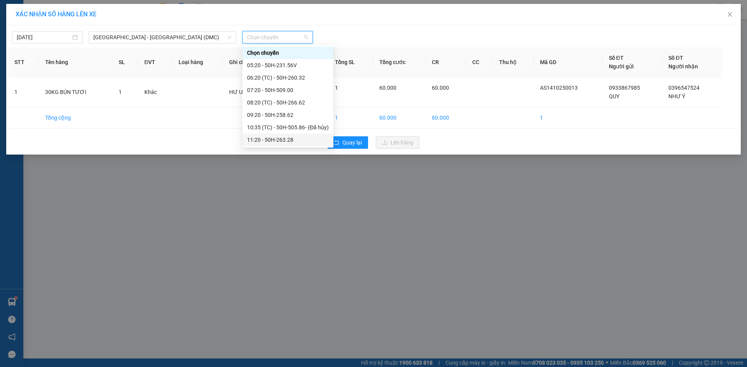
click at [295, 140] on div "11:20 - 50H-263.28" at bounding box center [288, 140] width 82 height 9
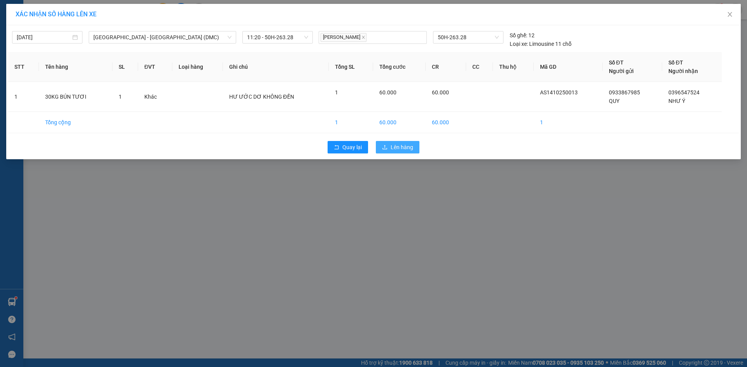
click at [395, 147] on span "Lên hàng" at bounding box center [401, 147] width 23 height 9
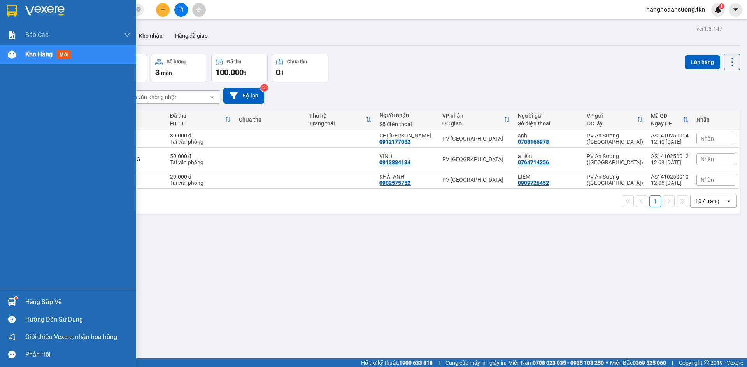
click at [9, 301] on img at bounding box center [12, 302] width 8 height 8
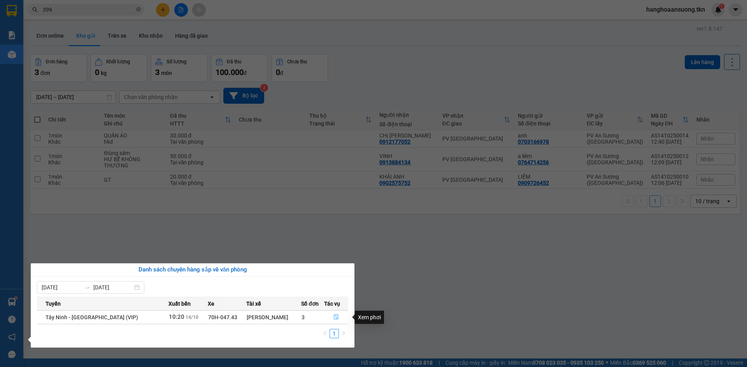
click at [333, 317] on icon "file-done" at bounding box center [335, 317] width 5 height 5
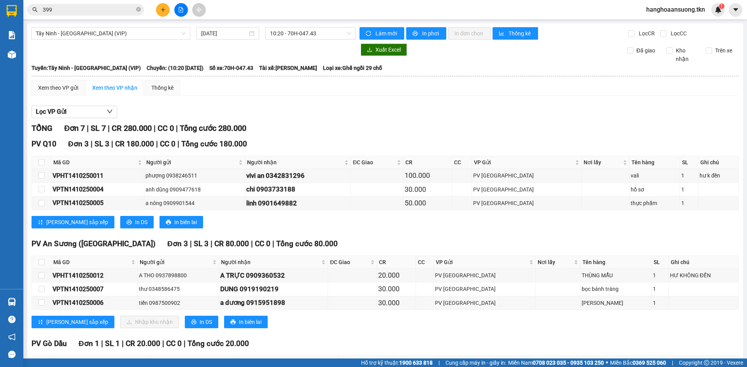
click at [159, 8] on button at bounding box center [163, 10] width 14 height 14
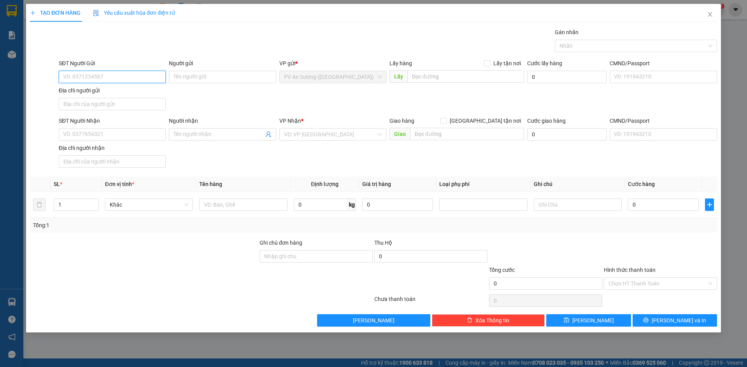
click at [117, 75] on input "SĐT Người Gửi" at bounding box center [112, 77] width 107 height 12
type input "0947843"
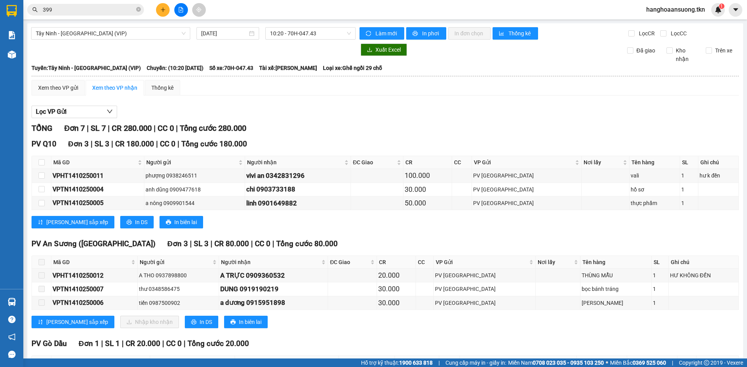
click at [164, 11] on icon "plus" at bounding box center [162, 9] width 5 height 5
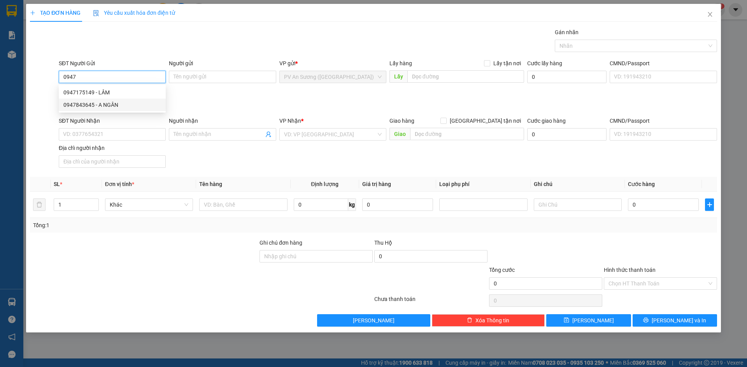
click at [120, 106] on div "0947843645 - A NGÂN" at bounding box center [112, 105] width 98 height 9
type input "0947843645"
type input "A NGÂN"
type input "0944478839"
type input "[PERSON_NAME]"
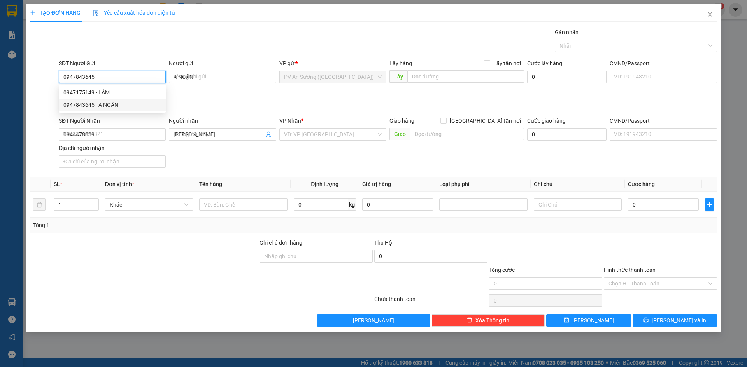
type input "20.000"
type input "0947843645"
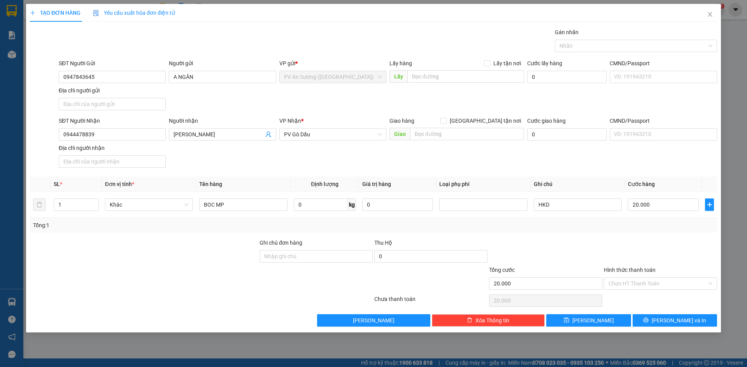
click at [218, 159] on div "SĐT Người Nhận 0944478839 Người nhận CHI PHAN VP Nhận * PV Gò Dầu Giao hàng Gia…" at bounding box center [387, 144] width 661 height 54
click at [209, 129] on span "[PERSON_NAME]" at bounding box center [222, 134] width 107 height 12
type input "CHI PHẤN"
click at [669, 202] on input "20.000" at bounding box center [663, 205] width 71 height 12
type input "3"
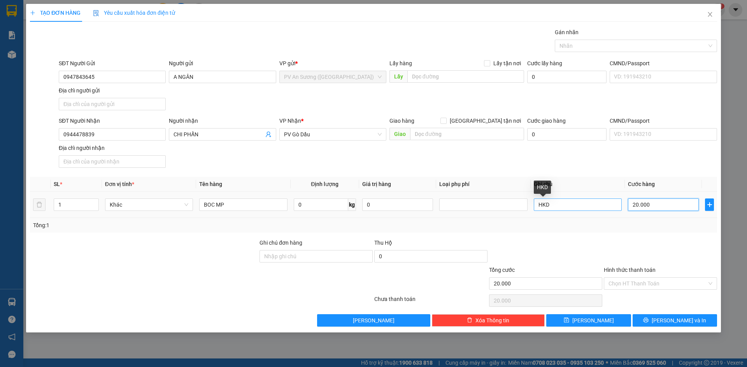
type input "3"
type input "30"
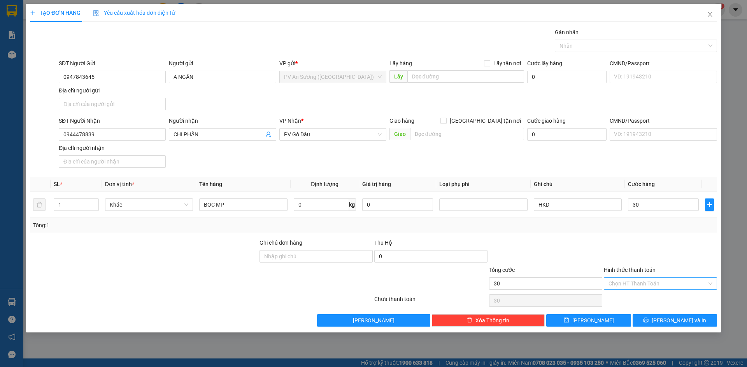
type input "30.000"
click at [662, 285] on input "Hình thức thanh toán" at bounding box center [657, 284] width 98 height 12
click at [653, 297] on div "Tại văn phòng" at bounding box center [660, 299] width 104 height 9
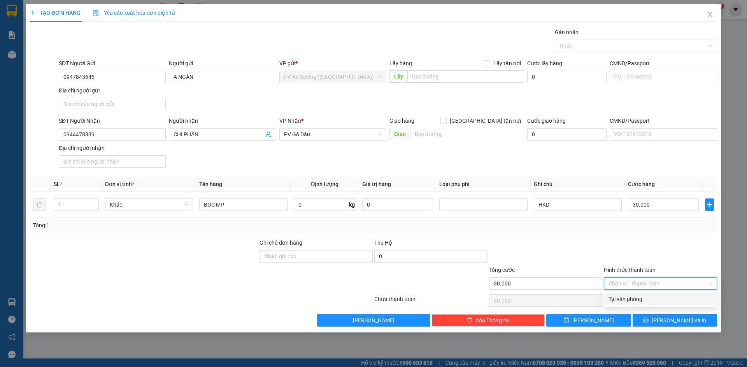
type input "0"
click at [648, 320] on icon "printer" at bounding box center [645, 320] width 5 height 5
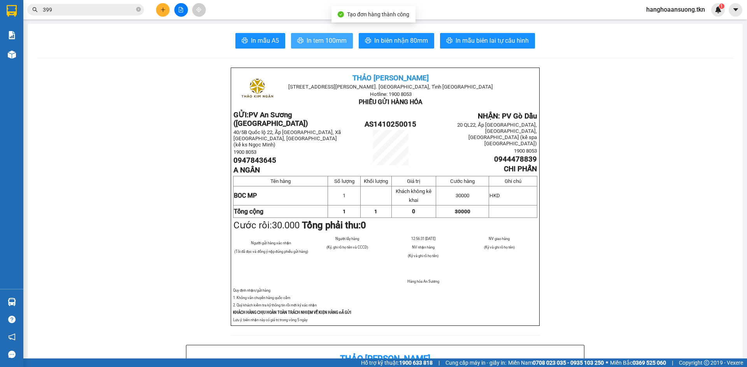
click at [319, 35] on button "In tem 100mm" at bounding box center [322, 41] width 62 height 16
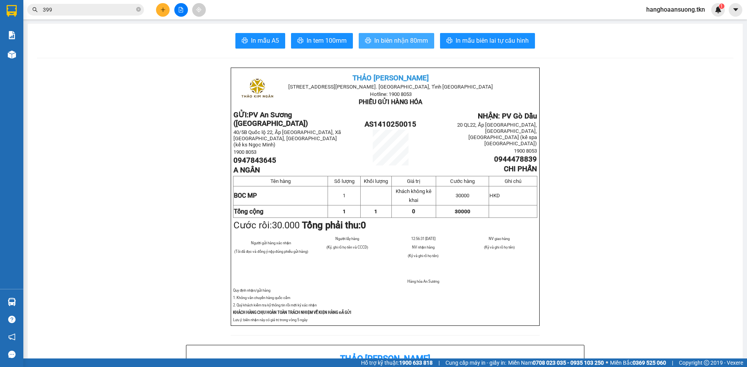
click at [395, 40] on span "In biên nhận 80mm" at bounding box center [401, 41] width 54 height 10
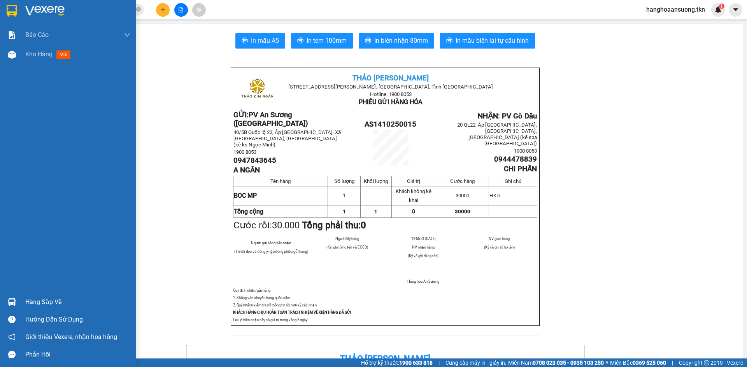
click at [13, 11] on img at bounding box center [12, 11] width 10 height 12
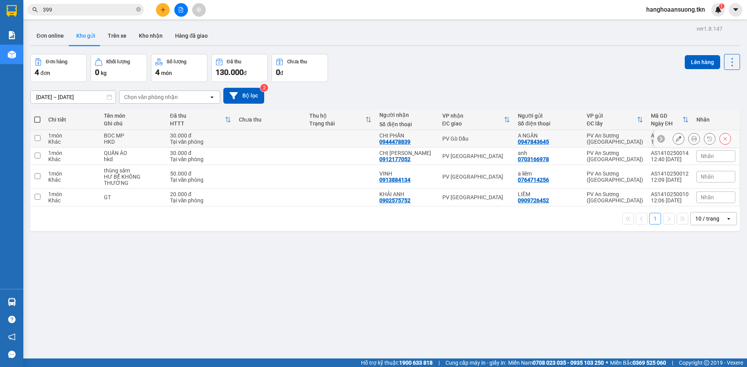
click at [255, 143] on td at bounding box center [270, 138] width 70 height 17
checkbox input "true"
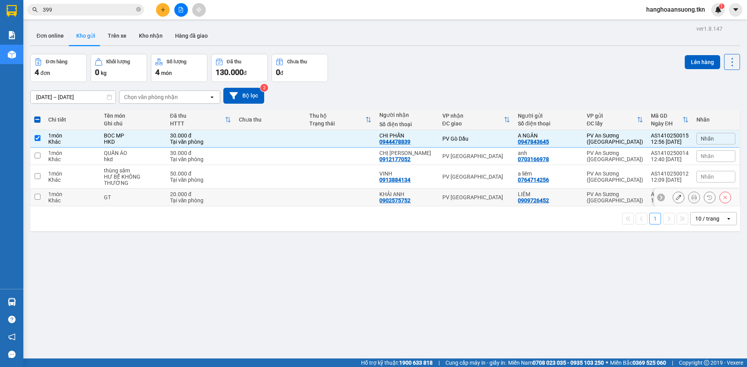
click at [254, 194] on td at bounding box center [270, 197] width 70 height 17
checkbox input "true"
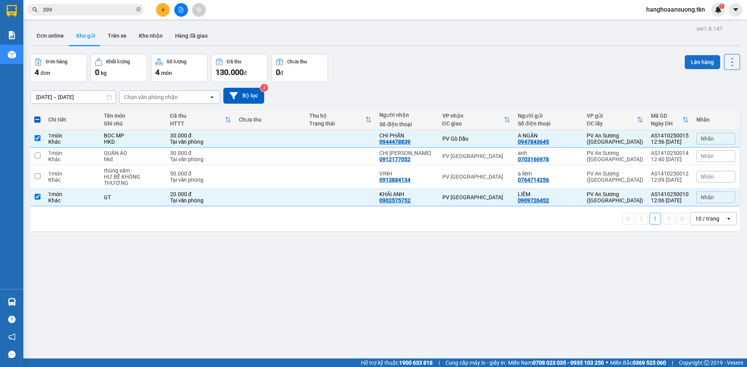
click at [699, 62] on button "Lên hàng" at bounding box center [701, 62] width 35 height 14
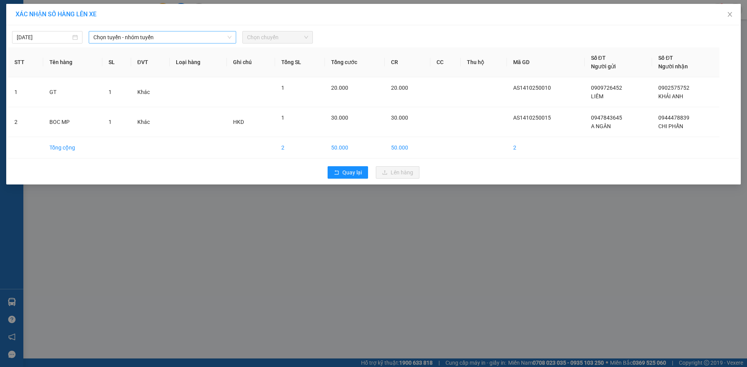
click at [192, 36] on span "Chọn tuyến - nhóm tuyến" at bounding box center [162, 37] width 138 height 12
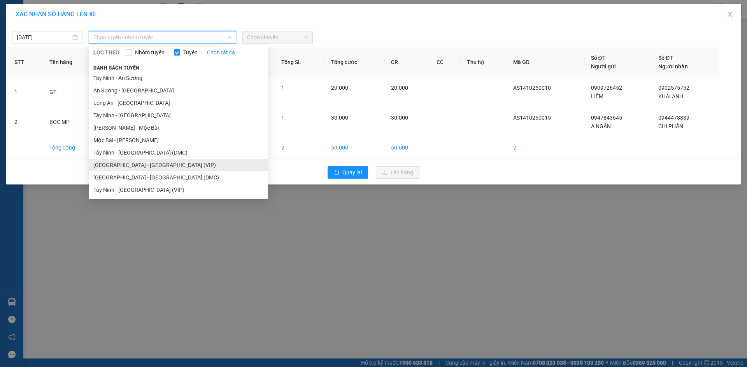
click at [138, 166] on li "[GEOGRAPHIC_DATA] - [GEOGRAPHIC_DATA] (VIP)" at bounding box center [178, 165] width 179 height 12
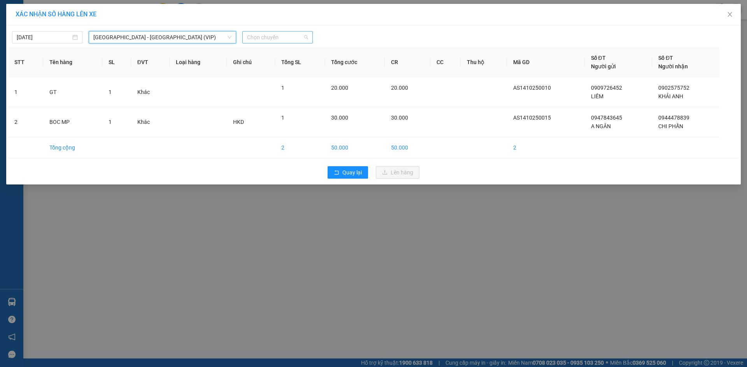
click at [284, 39] on span "Chọn chuyến" at bounding box center [277, 37] width 61 height 12
type input "7411"
click at [262, 68] on div "12:00 - 50E-074.11" at bounding box center [277, 65] width 61 height 9
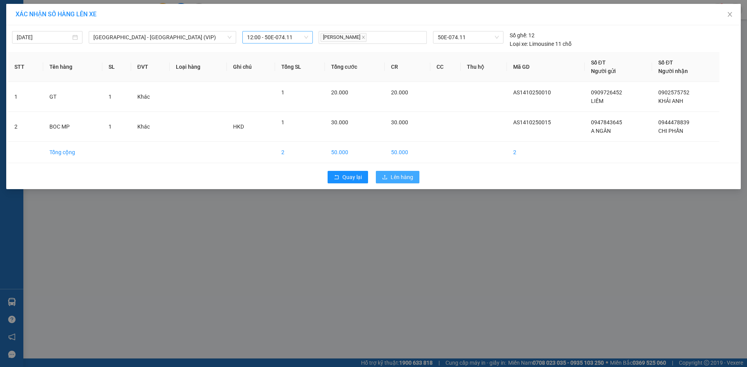
click at [393, 181] on span "Lên hàng" at bounding box center [401, 177] width 23 height 9
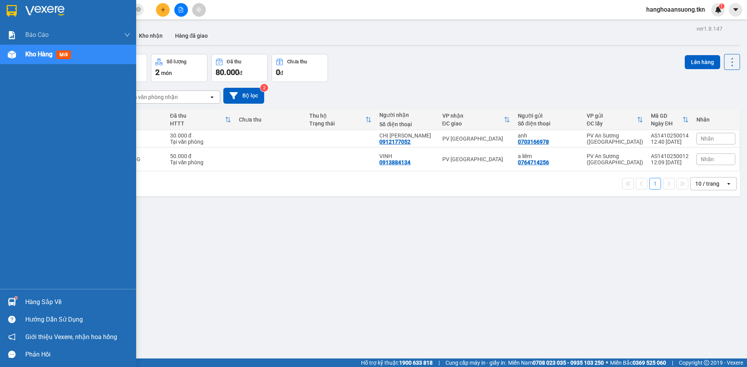
click at [20, 303] on div "Hàng sắp về" at bounding box center [68, 302] width 136 height 17
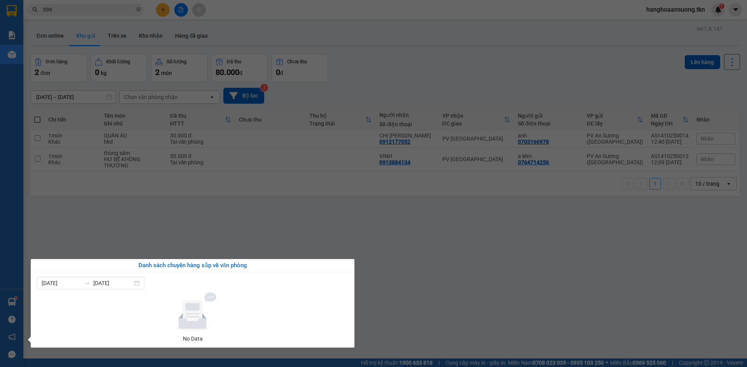
click at [122, 230] on section "Kết quả tìm kiếm ( 212 ) Bộ lọc Mã ĐH Trạng thái Món hàng Thu hộ Tổng cước Chưa…" at bounding box center [373, 183] width 747 height 367
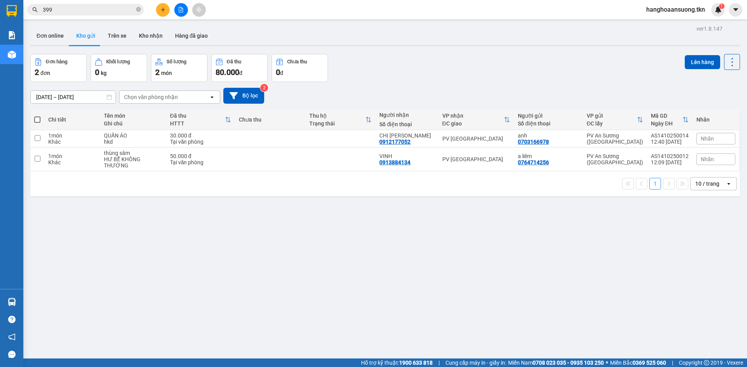
click at [77, 10] on input "399" at bounding box center [89, 9] width 92 height 9
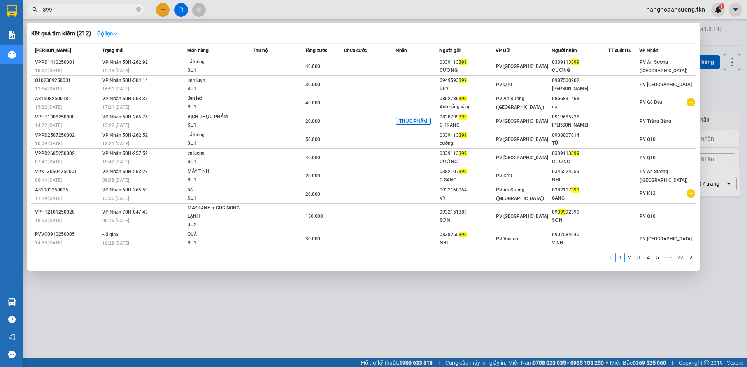
click at [77, 10] on input "399" at bounding box center [89, 9] width 92 height 9
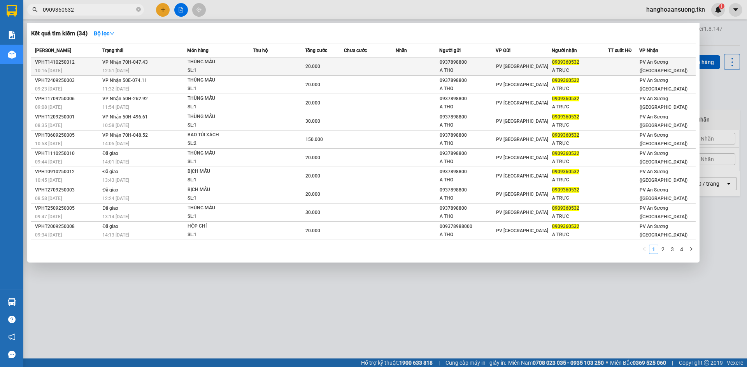
type input "0909360532"
click at [195, 64] on div "THÙNG MẪU" at bounding box center [216, 62] width 58 height 9
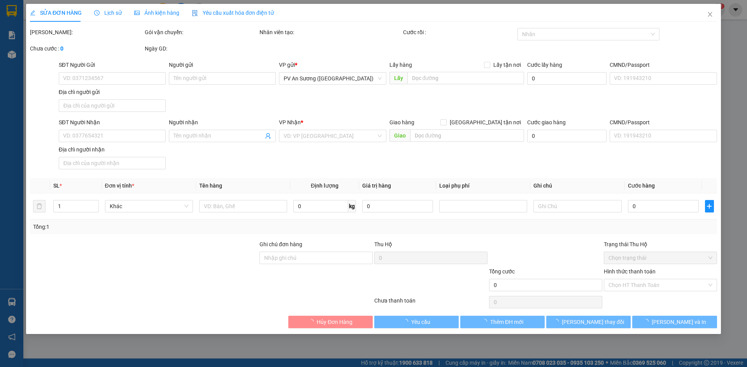
type input "0937898800"
type input "A THO"
type input "0909360532"
type input "A TRỰC"
type input "20.000"
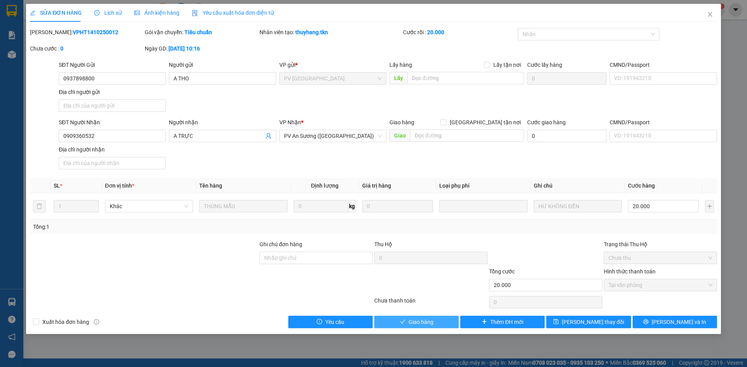
click at [425, 324] on span "Giao hàng" at bounding box center [420, 322] width 25 height 9
